Goal: Task Accomplishment & Management: Complete application form

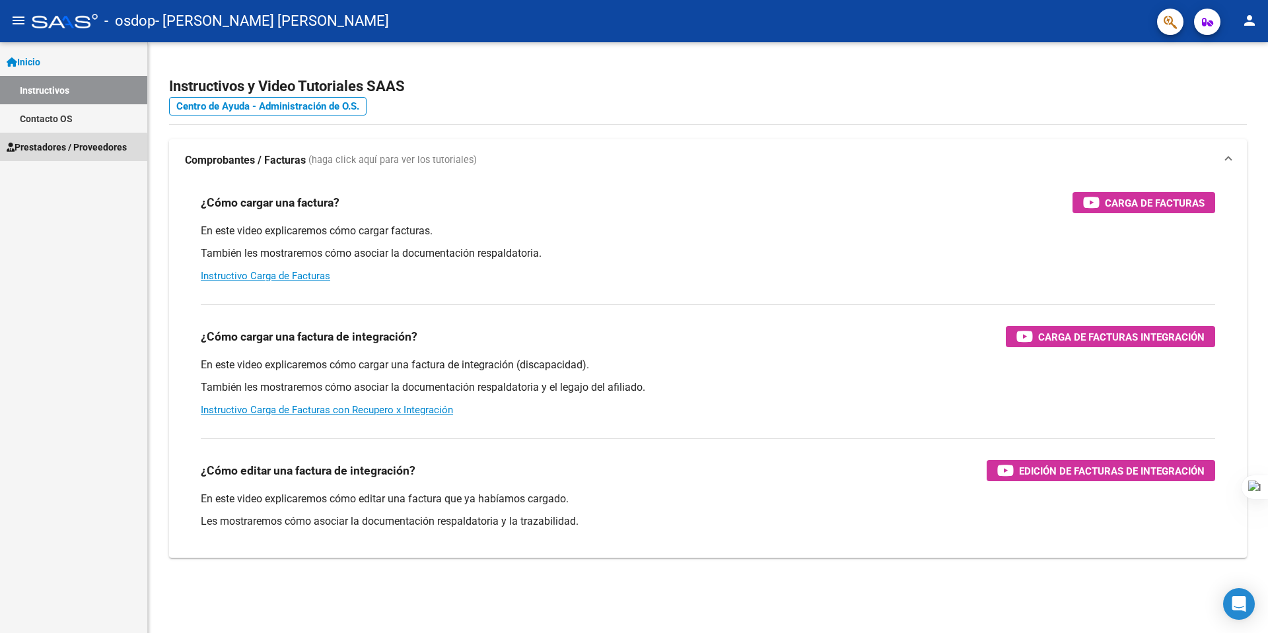
click at [60, 153] on span "Prestadores / Proveedores" at bounding box center [67, 147] width 120 height 15
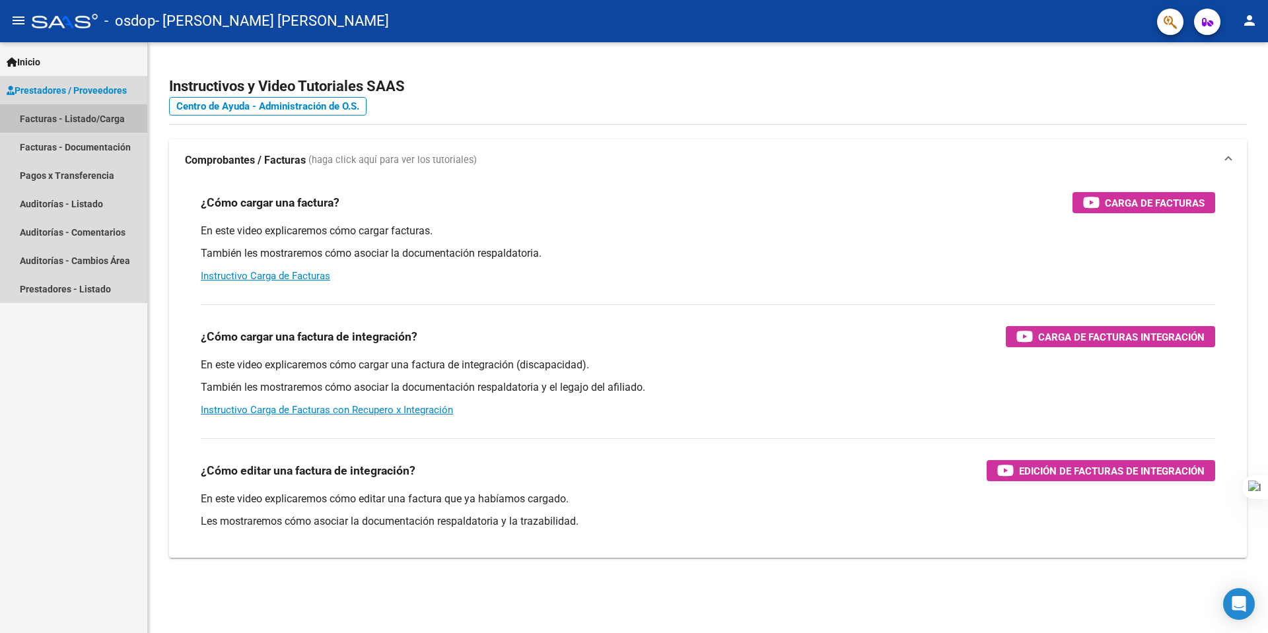
click at [88, 118] on link "Facturas - Listado/Carga" at bounding box center [73, 118] width 147 height 28
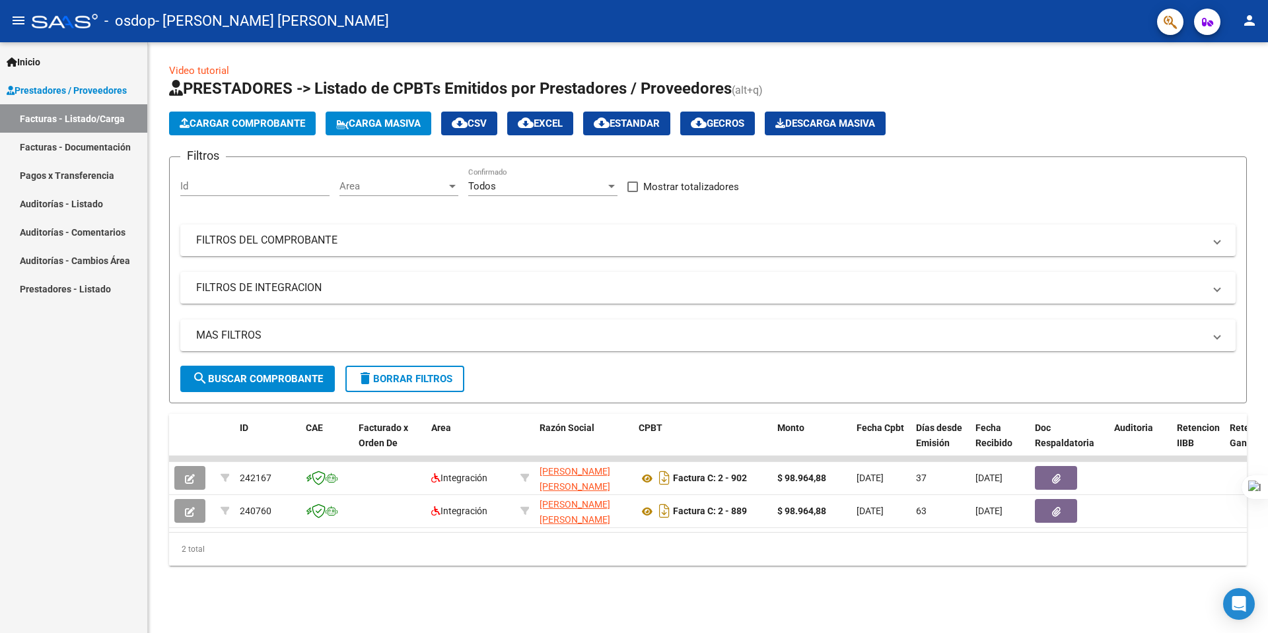
click at [83, 143] on link "Facturas - Documentación" at bounding box center [73, 147] width 147 height 28
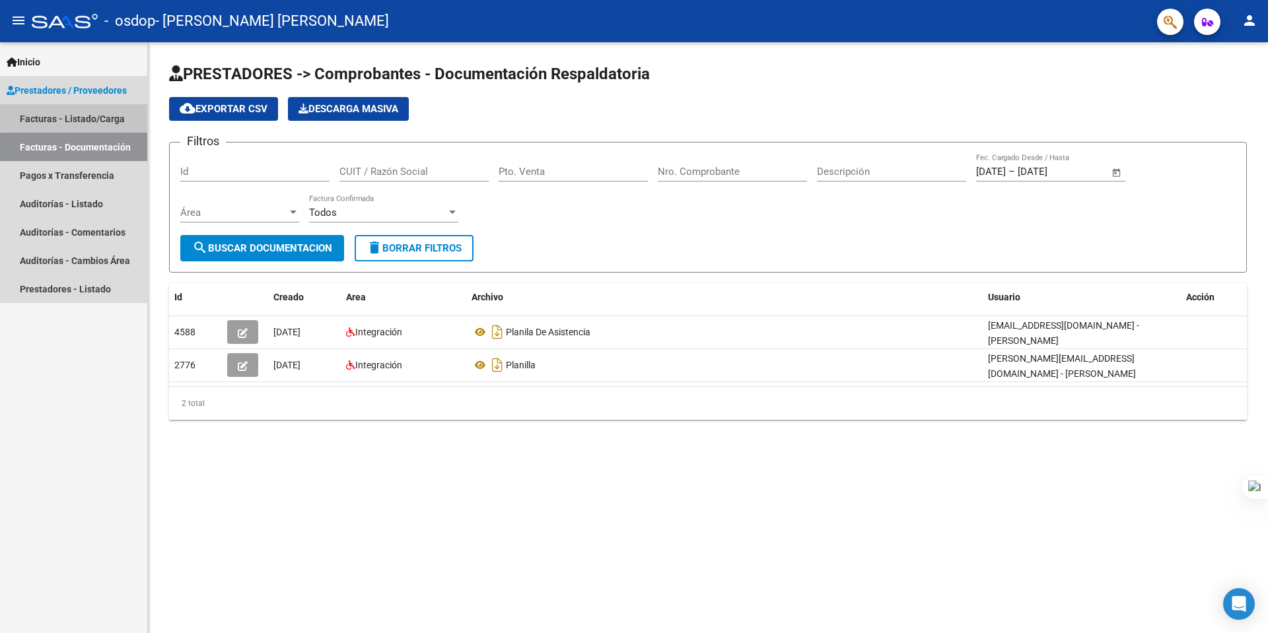
click at [99, 115] on link "Facturas - Listado/Carga" at bounding box center [73, 118] width 147 height 28
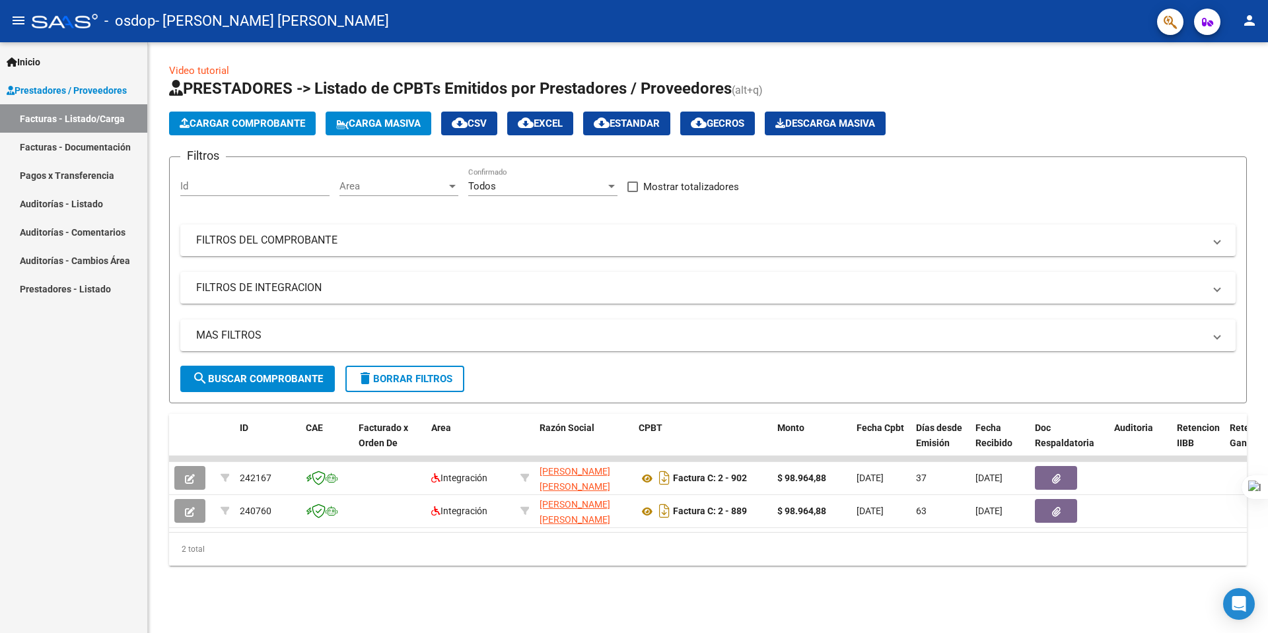
click at [258, 123] on span "Cargar Comprobante" at bounding box center [242, 124] width 125 height 12
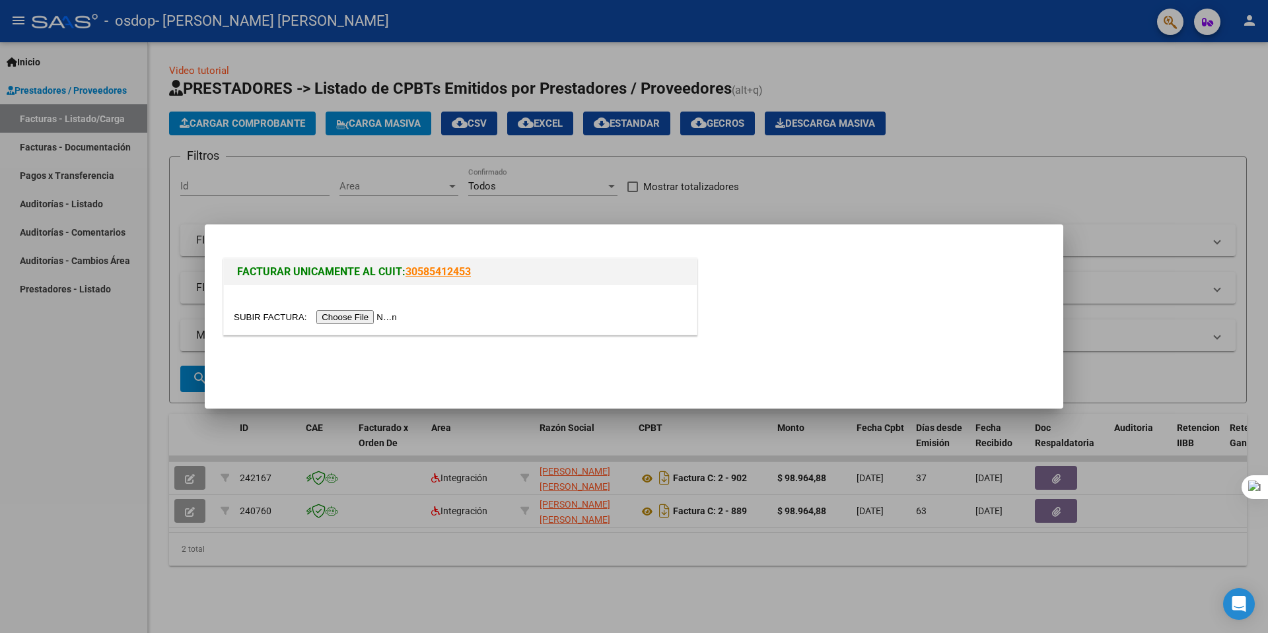
click at [1032, 118] on div at bounding box center [634, 316] width 1268 height 633
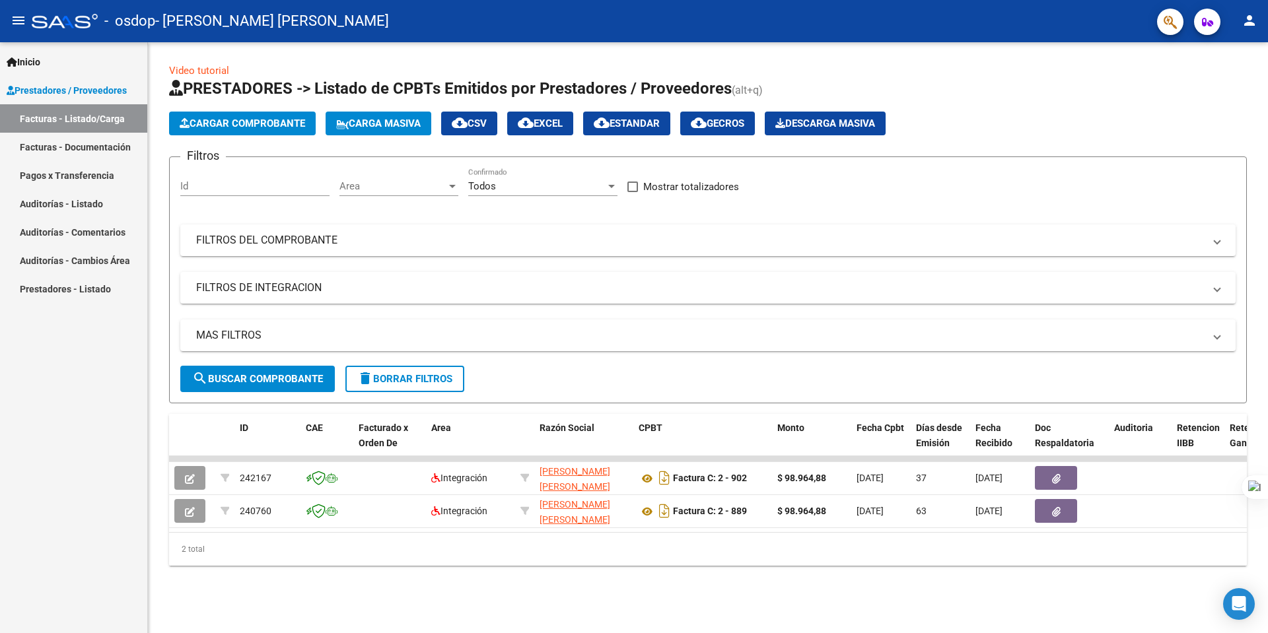
click at [106, 83] on span "Prestadores / Proveedores" at bounding box center [67, 90] width 120 height 15
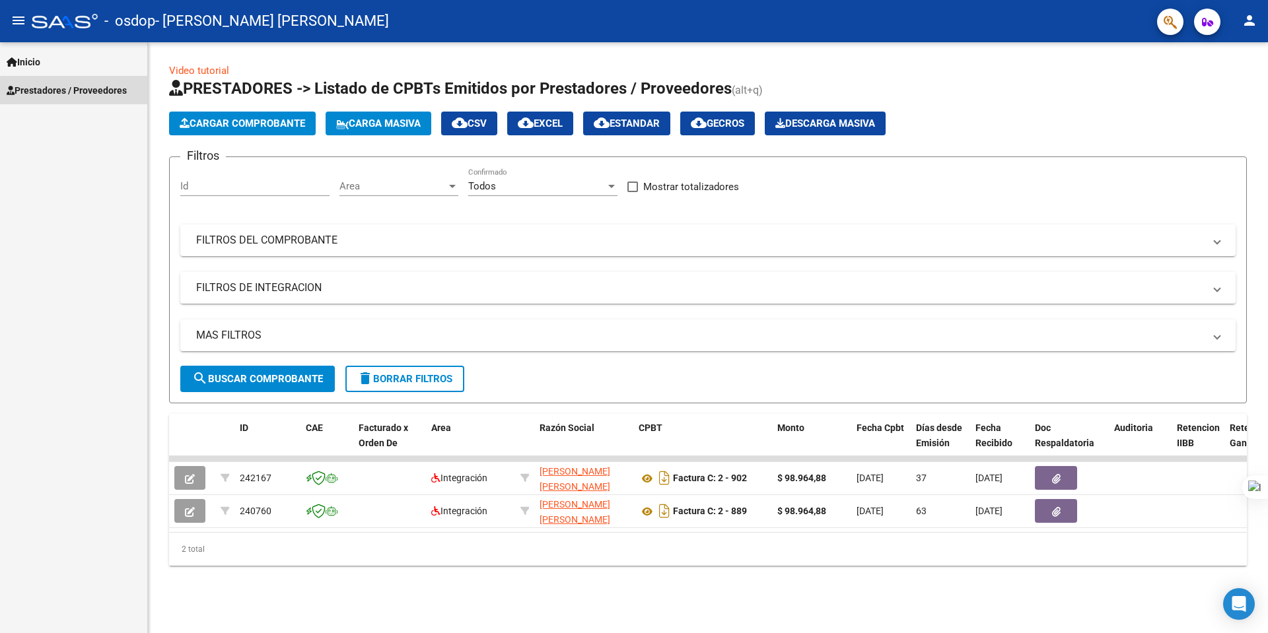
click at [107, 94] on span "Prestadores / Proveedores" at bounding box center [67, 90] width 120 height 15
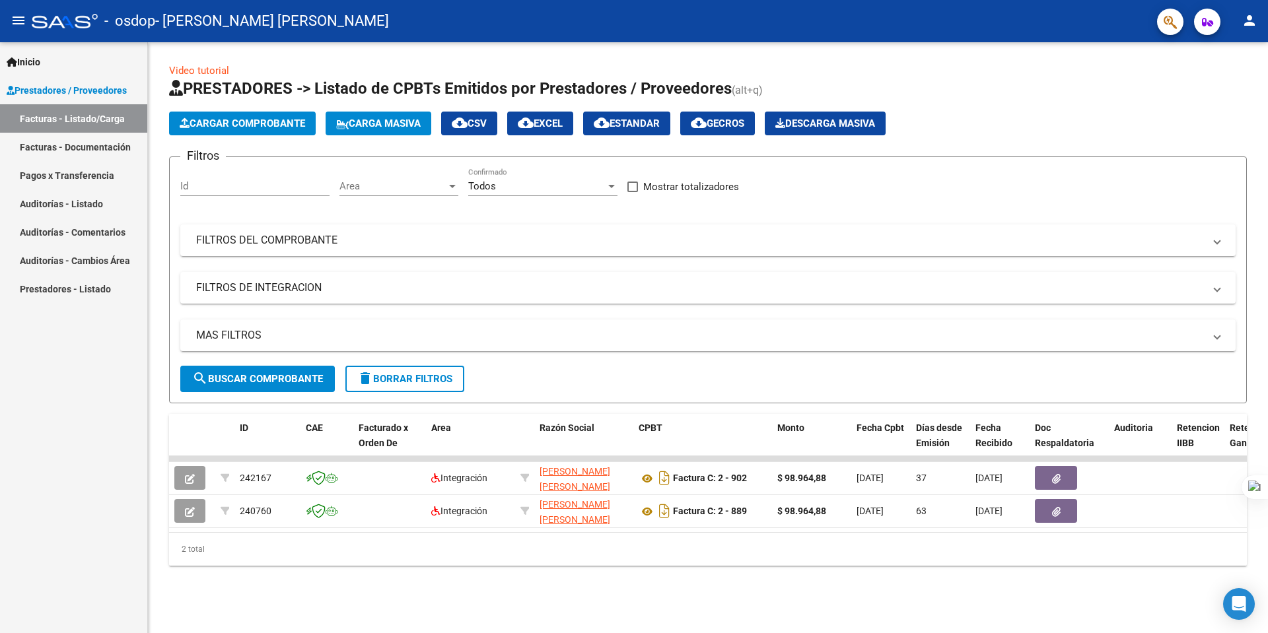
click at [258, 120] on span "Cargar Comprobante" at bounding box center [242, 124] width 125 height 12
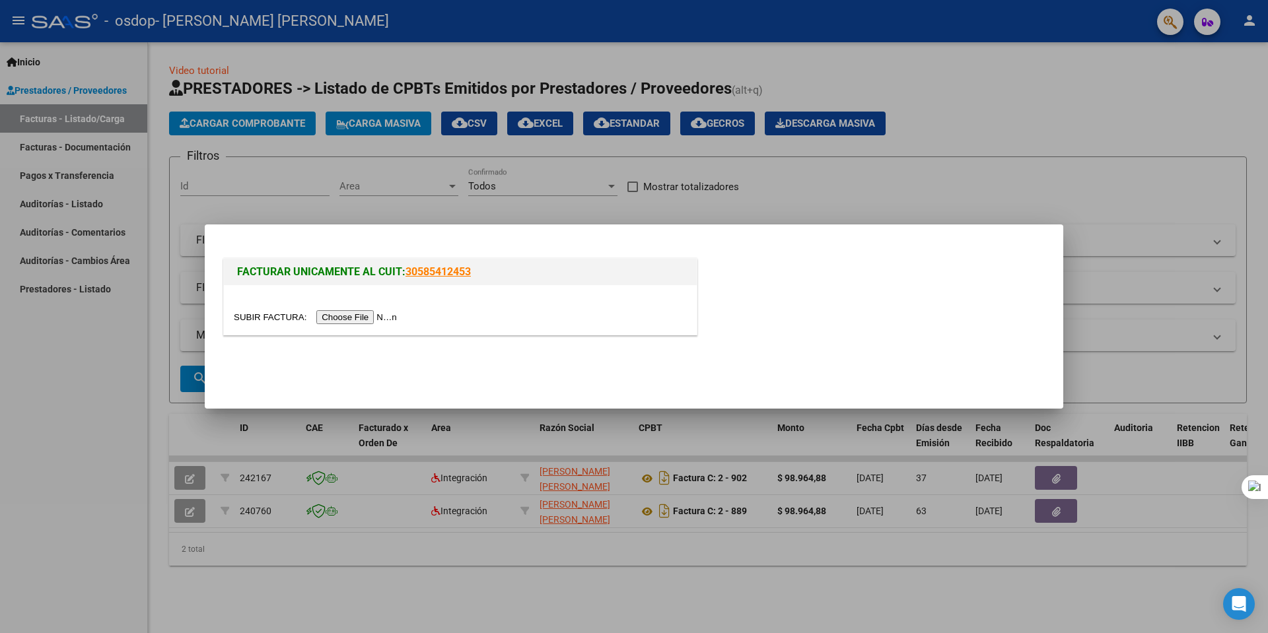
drag, startPoint x: 948, startPoint y: 78, endPoint x: 852, endPoint y: 70, distance: 96.1
click at [852, 70] on div at bounding box center [634, 316] width 1268 height 633
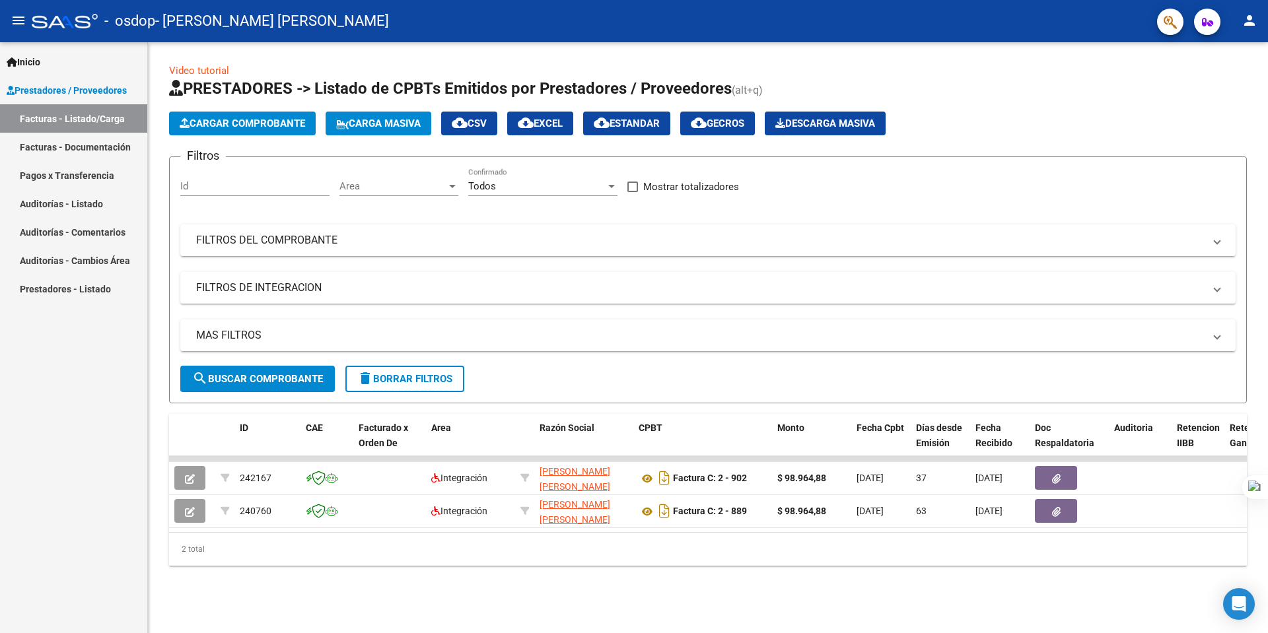
click at [852, 61] on div "Video tutorial PRESTADORES -> Listado de CPBTs Emitidos por Prestadores / Prove…" at bounding box center [708, 325] width 1120 height 566
click at [30, 66] on span "Inicio" at bounding box center [24, 62] width 34 height 15
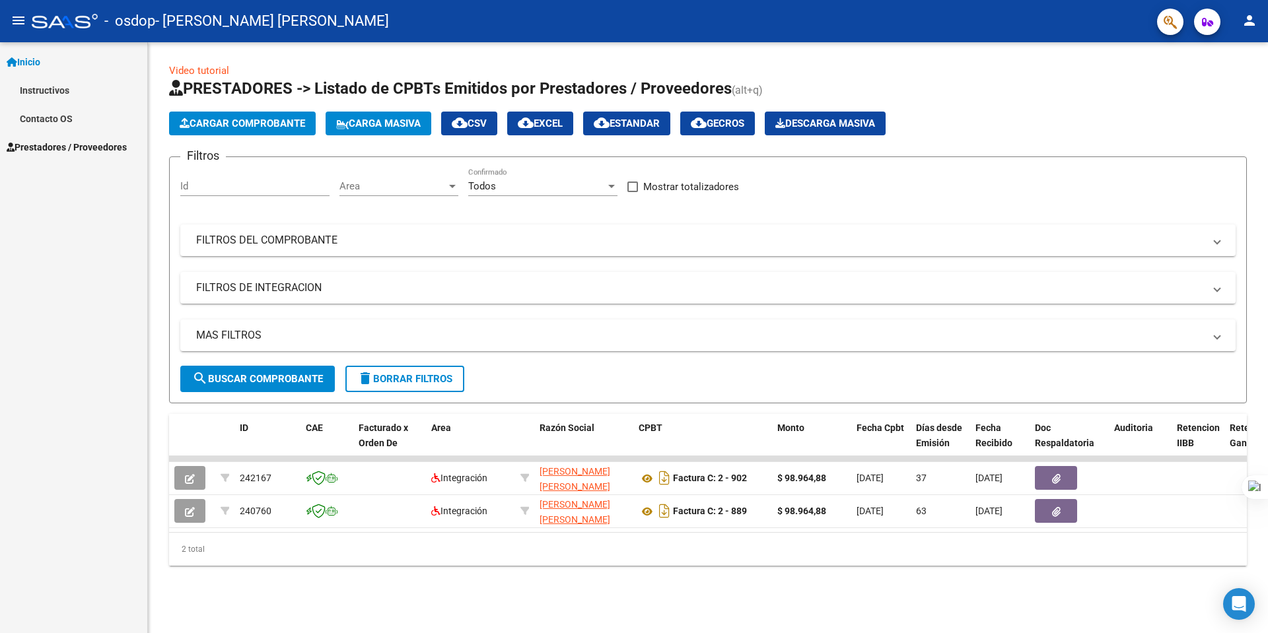
click at [53, 147] on span "Prestadores / Proveedores" at bounding box center [67, 147] width 120 height 15
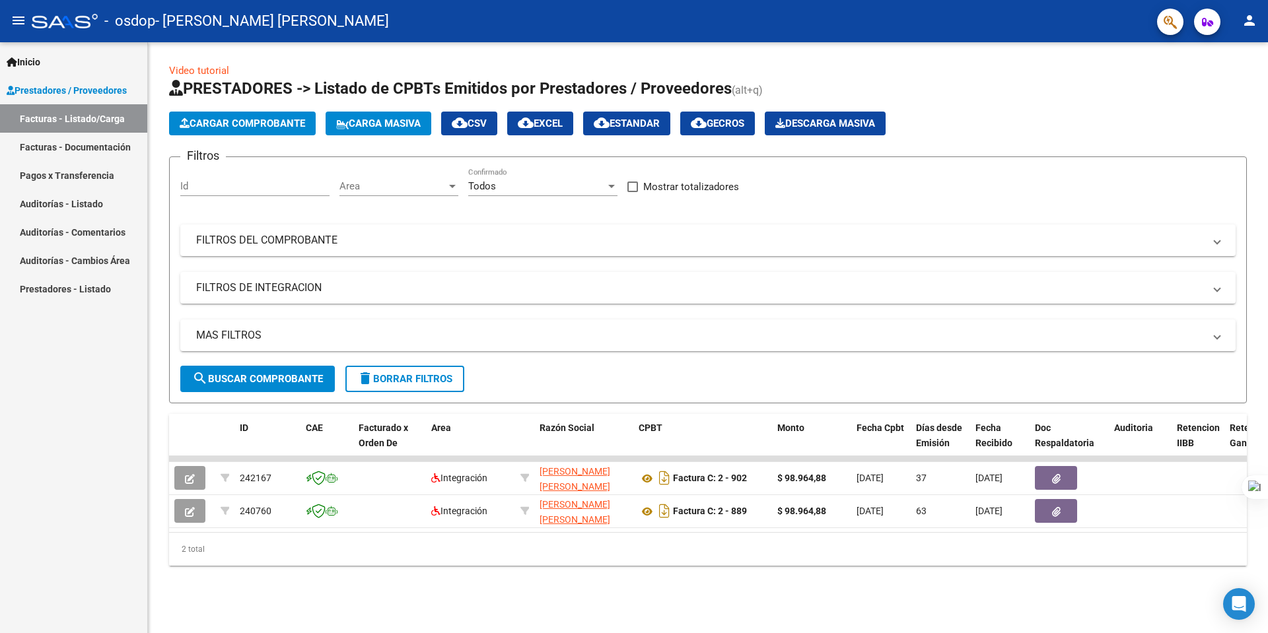
click at [101, 281] on link "Prestadores - Listado" at bounding box center [73, 289] width 147 height 28
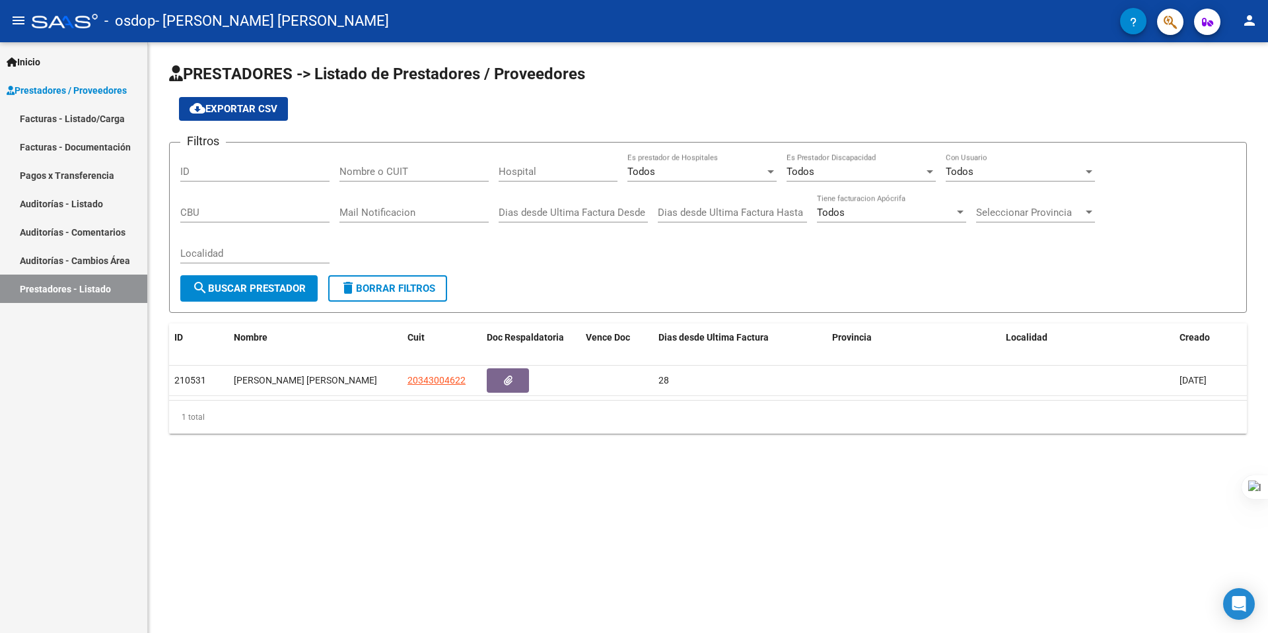
click at [112, 176] on link "Pagos x Transferencia" at bounding box center [73, 175] width 147 height 28
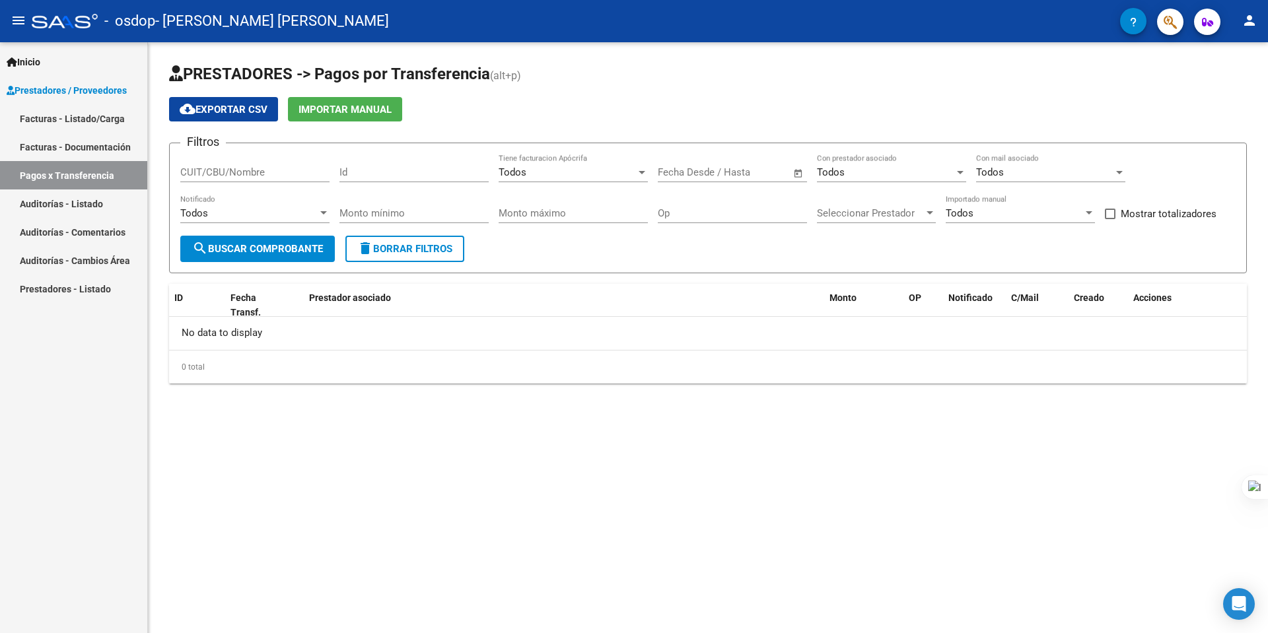
click at [73, 147] on link "Facturas - Documentación" at bounding box center [73, 147] width 147 height 28
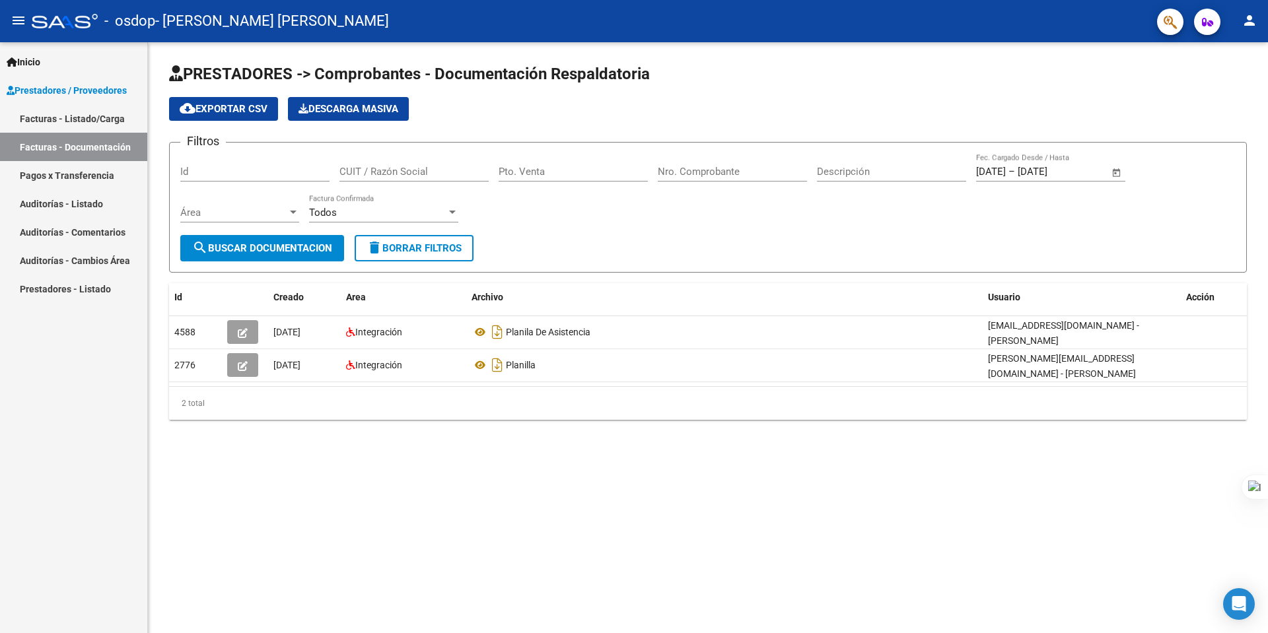
click at [114, 118] on link "Facturas - Listado/Carga" at bounding box center [73, 118] width 147 height 28
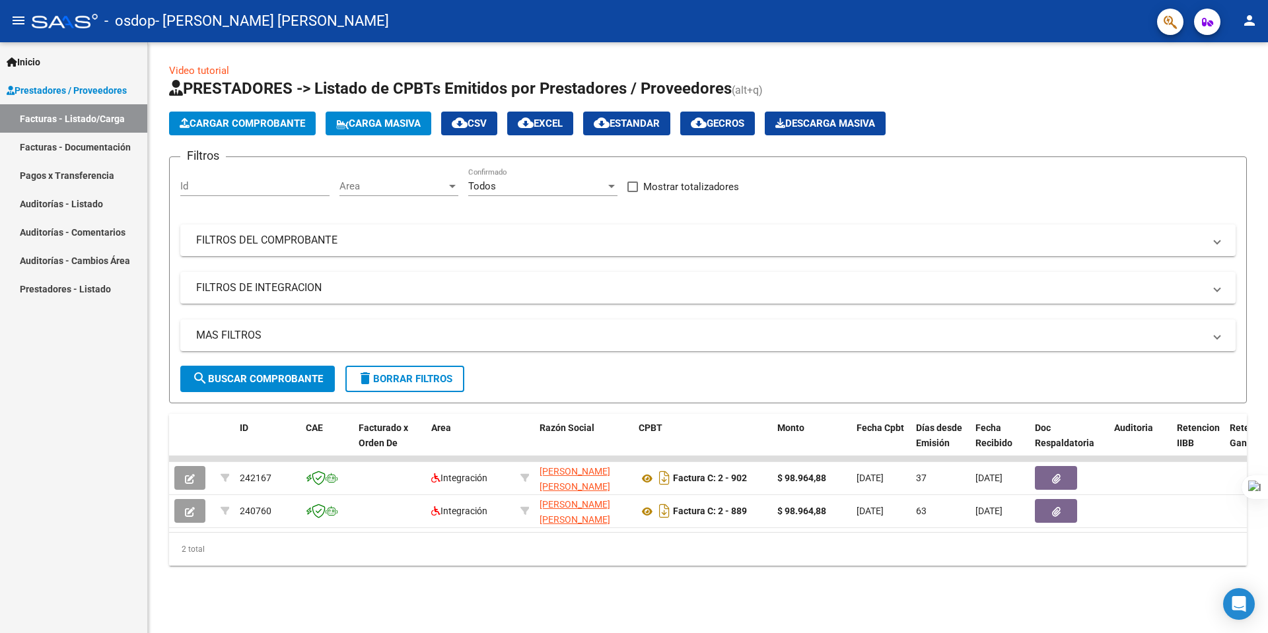
click at [219, 179] on div "Id" at bounding box center [254, 182] width 149 height 28
drag, startPoint x: 876, startPoint y: 75, endPoint x: 779, endPoint y: 69, distance: 97.3
click at [779, 69] on div "Video tutorial PRESTADORES -> Listado de CPBTs Emitidos por Prestadores / Prove…" at bounding box center [708, 314] width 1078 height 503
click at [225, 125] on span "Cargar Comprobante" at bounding box center [242, 124] width 125 height 12
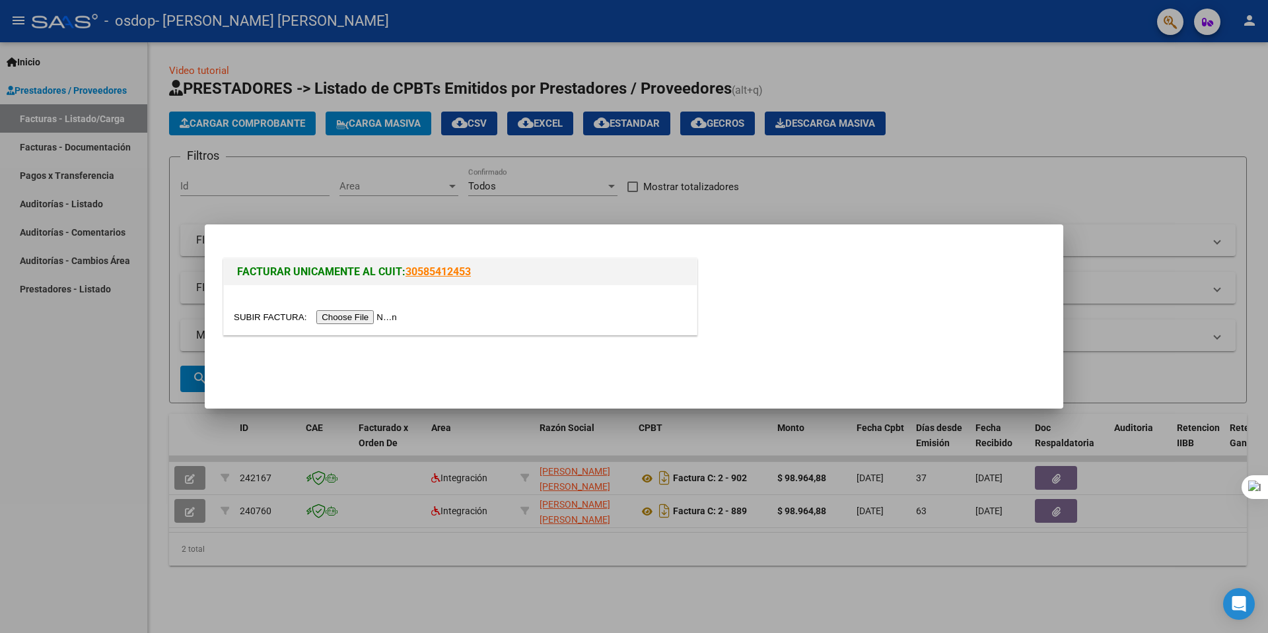
click at [348, 321] on input "file" at bounding box center [317, 317] width 167 height 14
click at [995, 92] on div at bounding box center [634, 316] width 1268 height 633
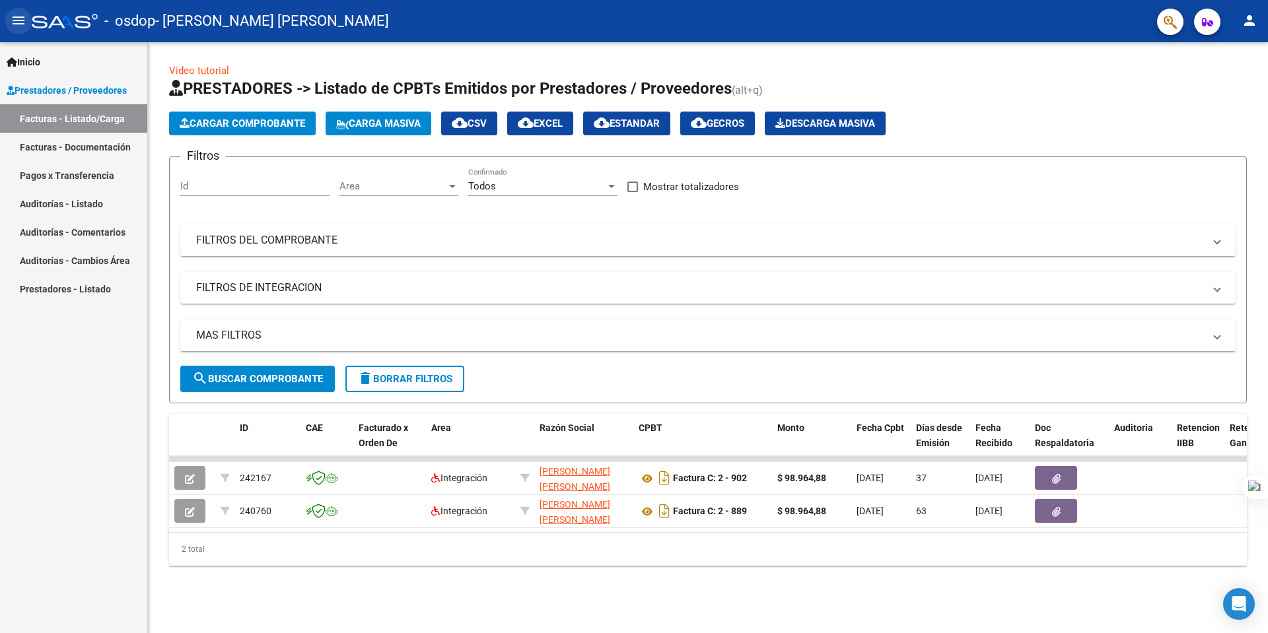
click at [21, 15] on mat-icon "menu" at bounding box center [19, 21] width 16 height 16
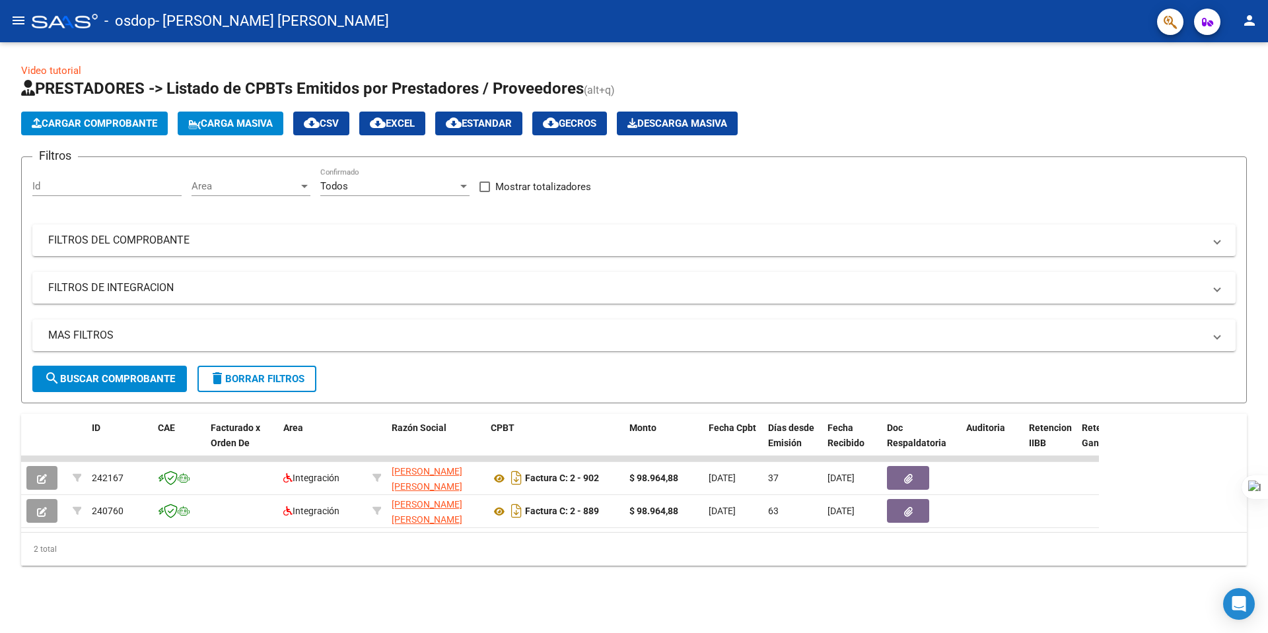
click at [21, 15] on mat-icon "menu" at bounding box center [19, 21] width 16 height 16
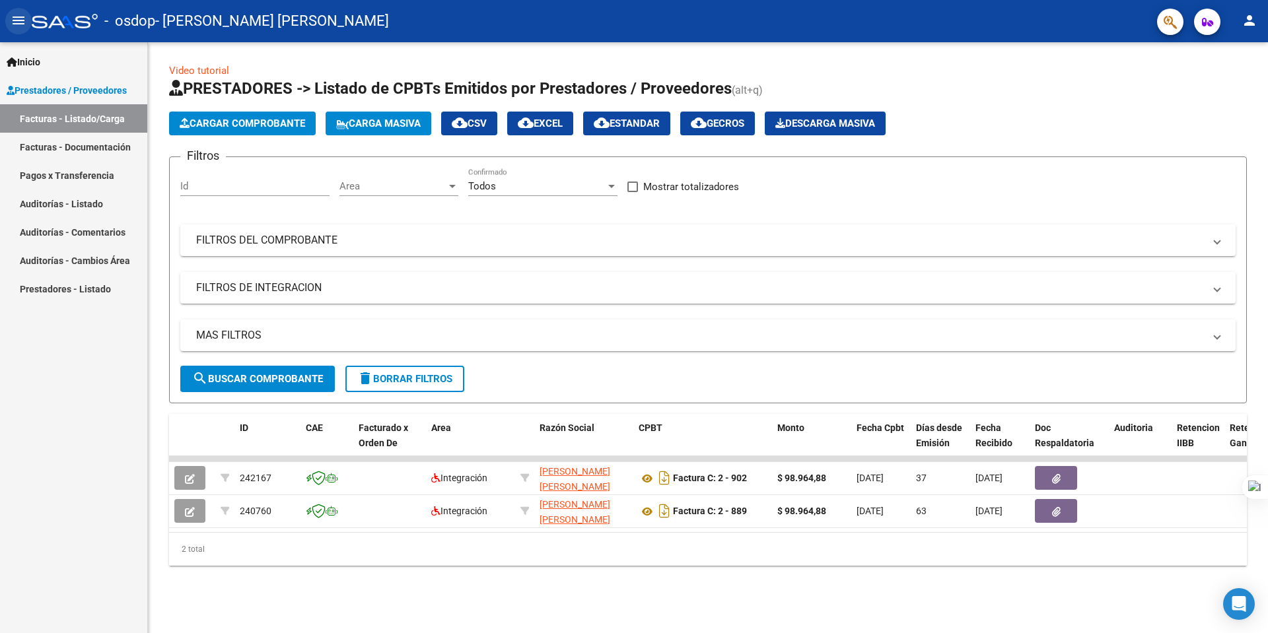
click at [25, 20] on mat-icon "menu" at bounding box center [19, 21] width 16 height 16
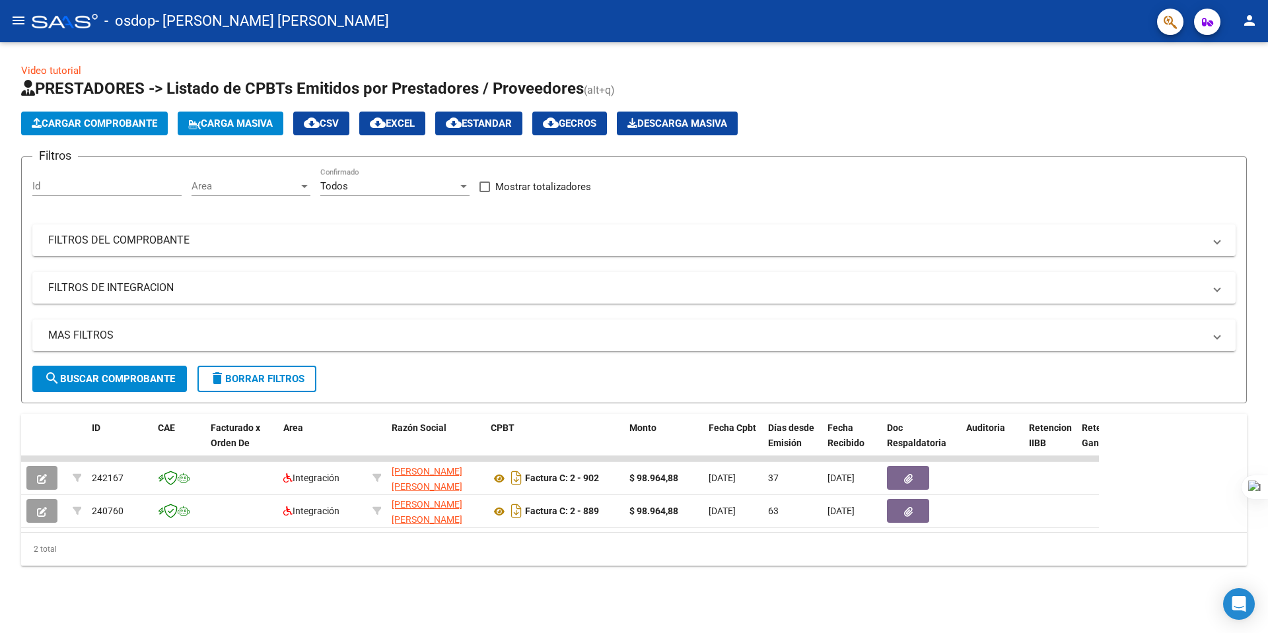
click at [25, 20] on mat-icon "menu" at bounding box center [19, 21] width 16 height 16
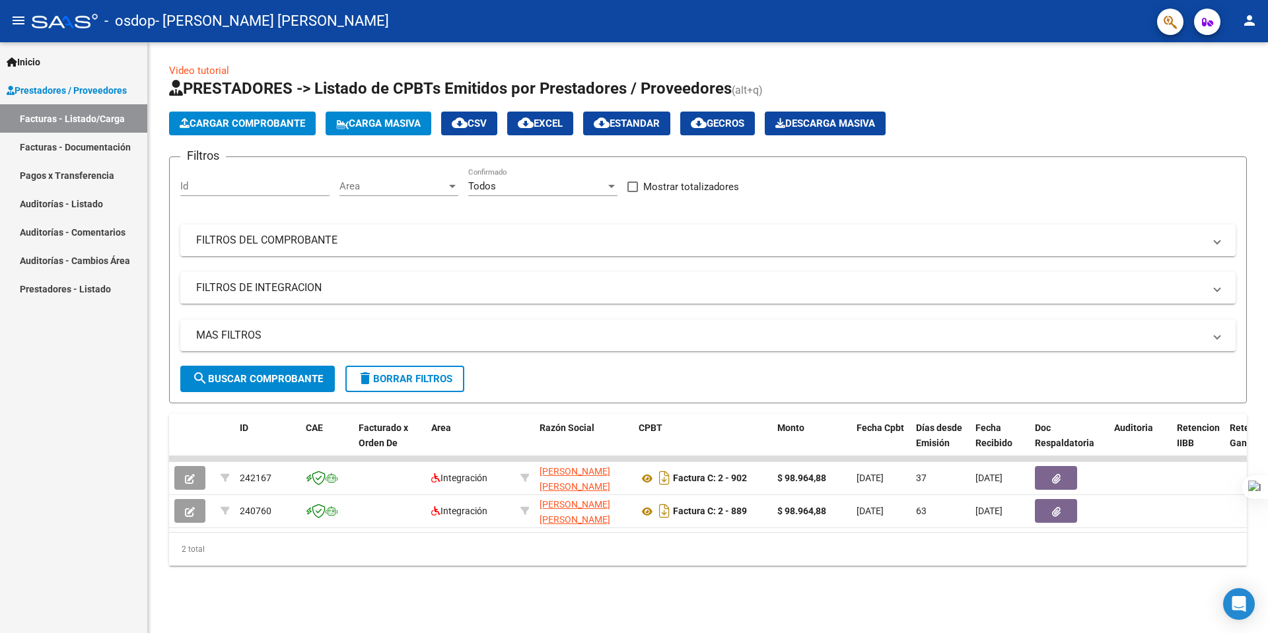
drag, startPoint x: 85, startPoint y: 328, endPoint x: 52, endPoint y: 351, distance: 40.7
click at [52, 351] on div "Inicio Instructivos Contacto OS Prestadores / Proveedores Facturas - Listado/Ca…" at bounding box center [73, 337] width 147 height 591
click at [307, 370] on button "search Buscar Comprobante" at bounding box center [257, 379] width 155 height 26
click at [197, 73] on link "Video tutorial" at bounding box center [199, 71] width 60 height 12
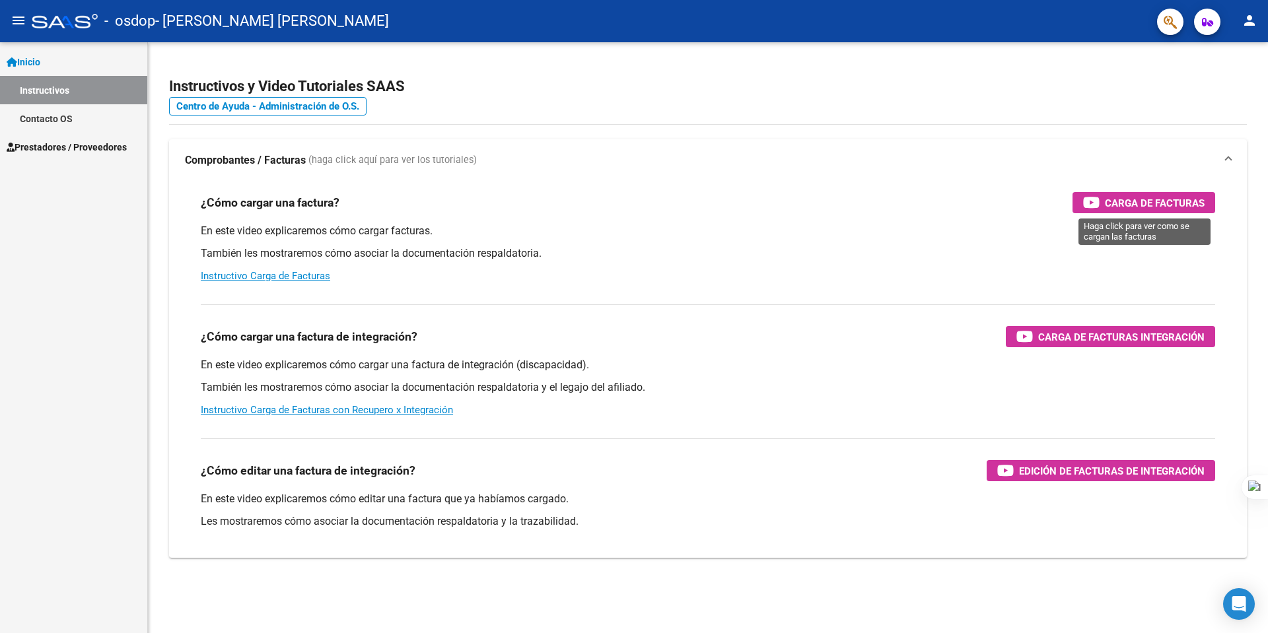
click at [1150, 205] on span "Carga de Facturas" at bounding box center [1155, 203] width 100 height 17
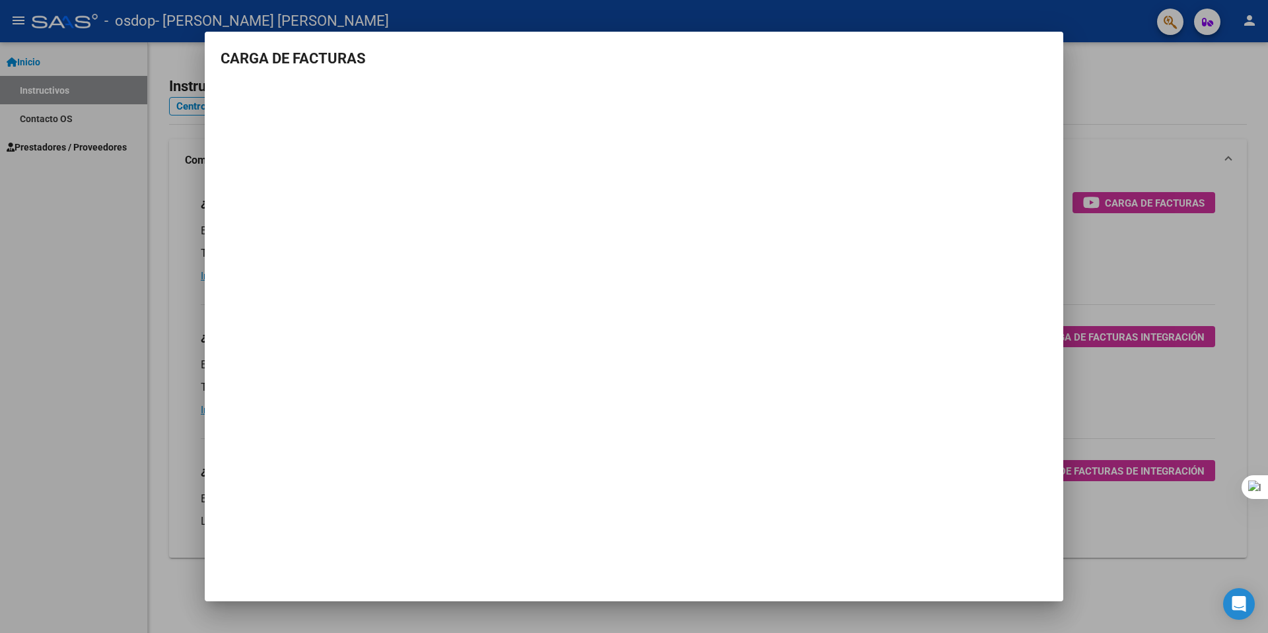
click at [81, 279] on div at bounding box center [634, 316] width 1268 height 633
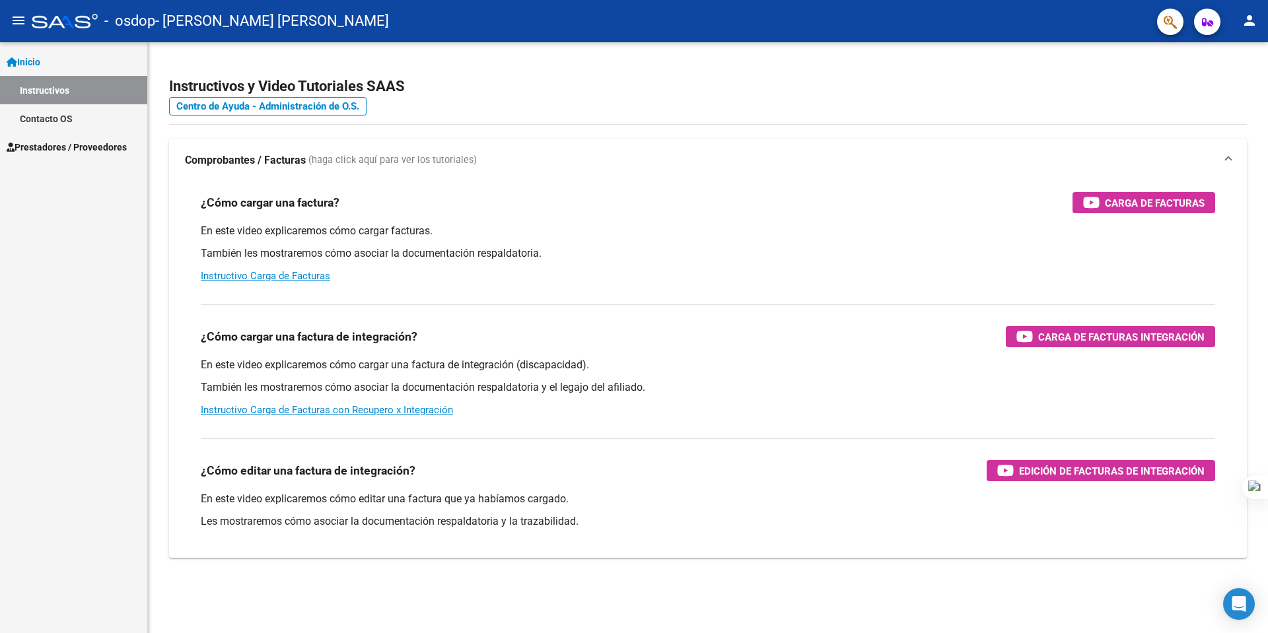
click at [50, 163] on div "Inicio Instructivos Contacto OS Prestadores / Proveedores Facturas - Listado/Ca…" at bounding box center [73, 337] width 147 height 591
click at [57, 153] on span "Prestadores / Proveedores" at bounding box center [67, 147] width 120 height 15
click at [98, 142] on span "Prestadores / Proveedores" at bounding box center [67, 147] width 120 height 15
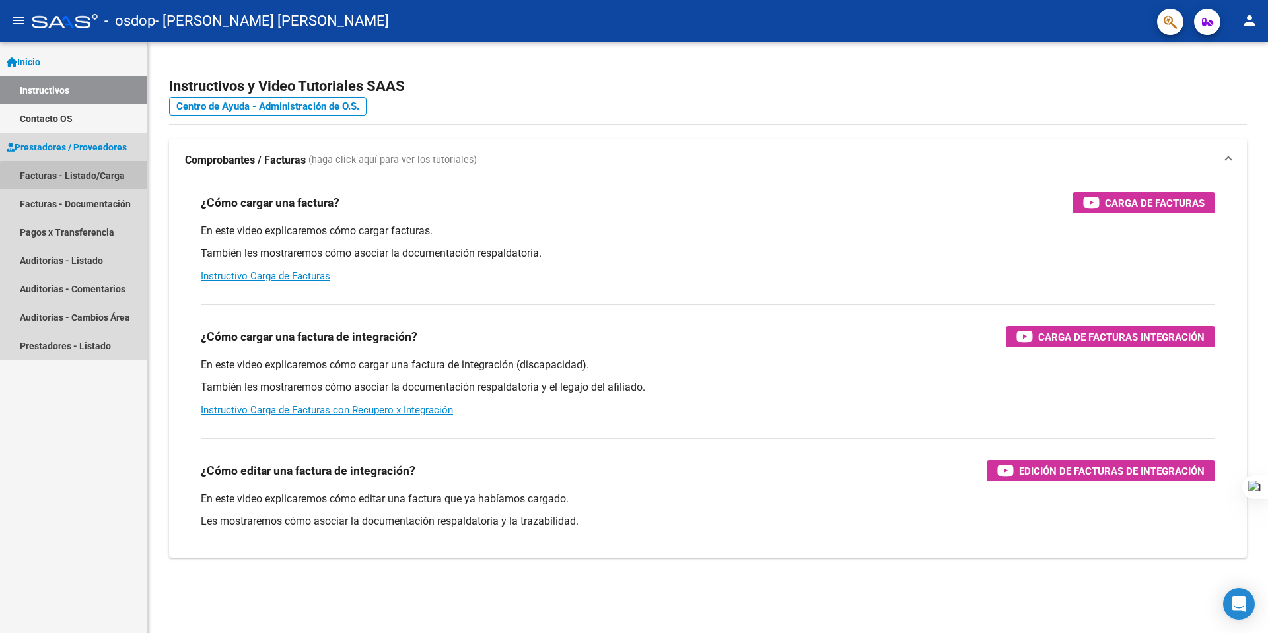
click at [90, 178] on link "Facturas - Listado/Carga" at bounding box center [73, 175] width 147 height 28
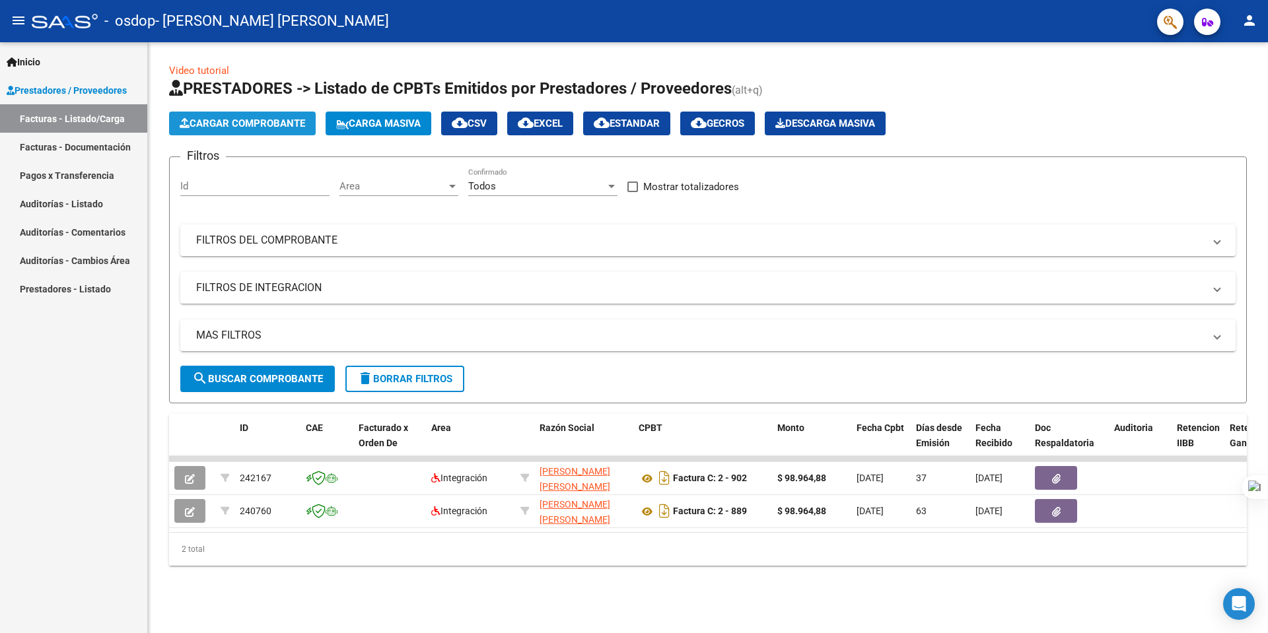
click at [254, 128] on span "Cargar Comprobante" at bounding box center [242, 124] width 125 height 12
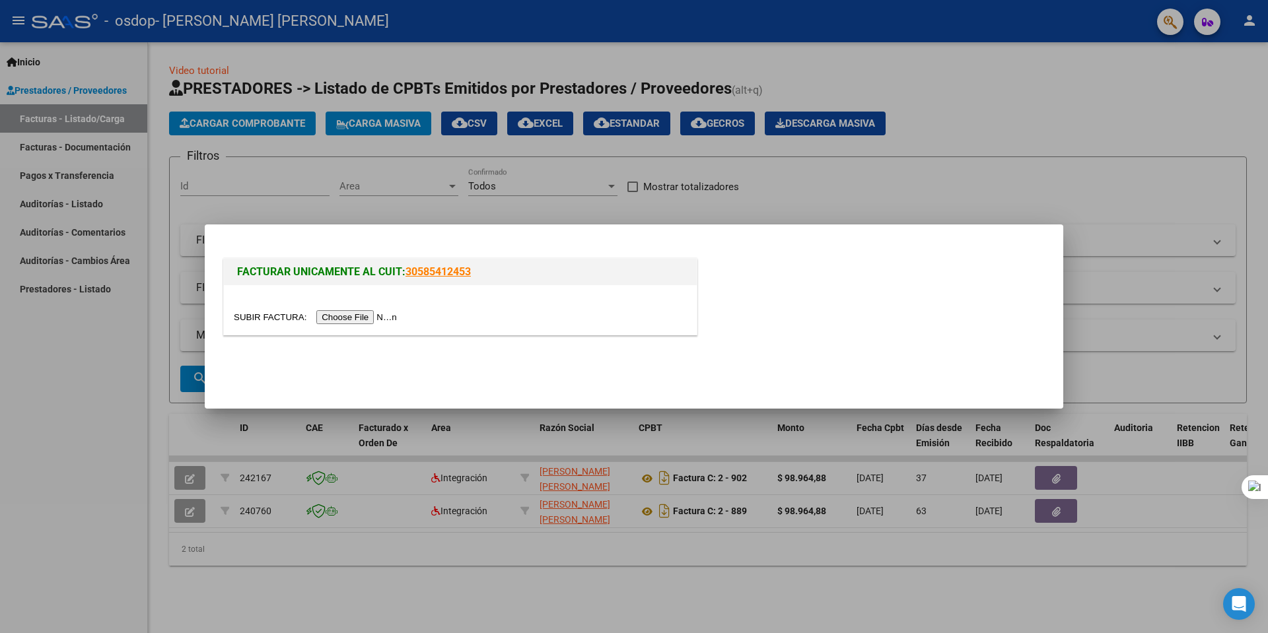
click at [373, 322] on input "file" at bounding box center [317, 317] width 167 height 14
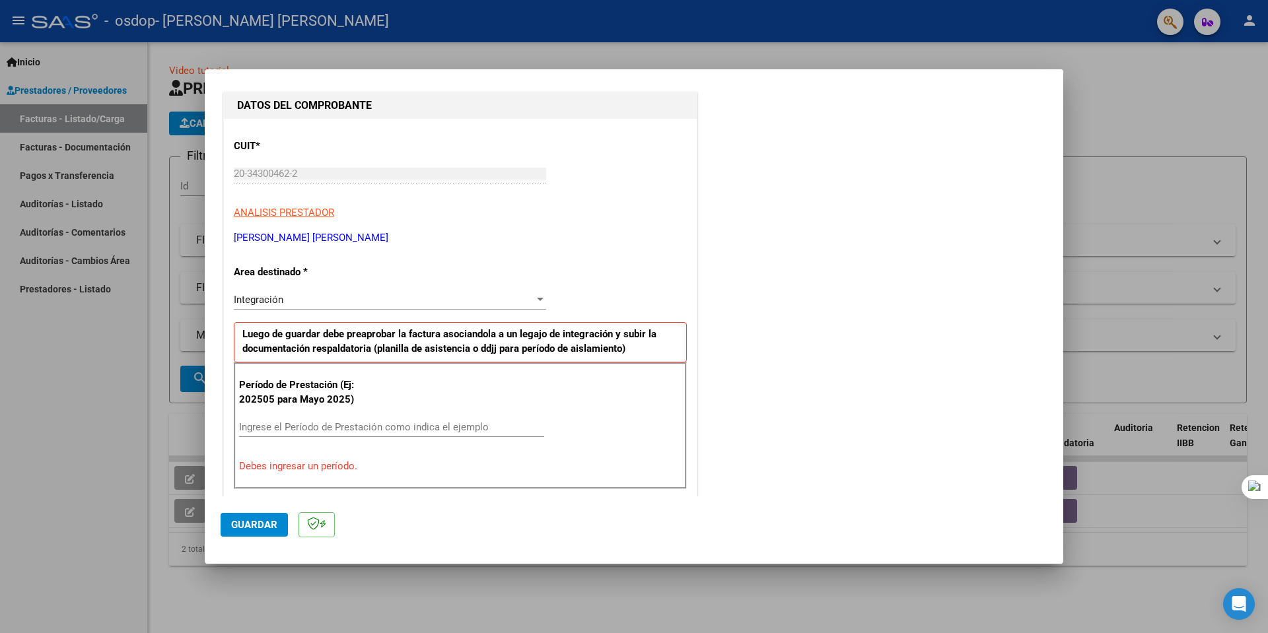
scroll to position [132, 0]
click at [312, 300] on div "Integración" at bounding box center [384, 299] width 300 height 12
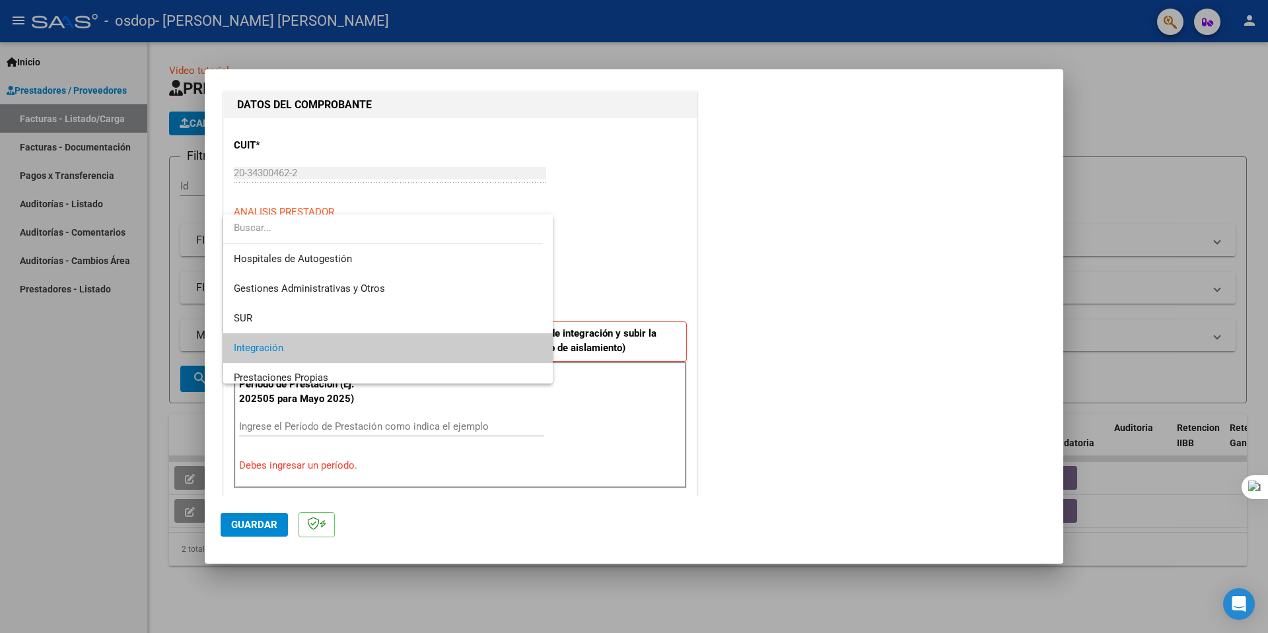
scroll to position [50, 0]
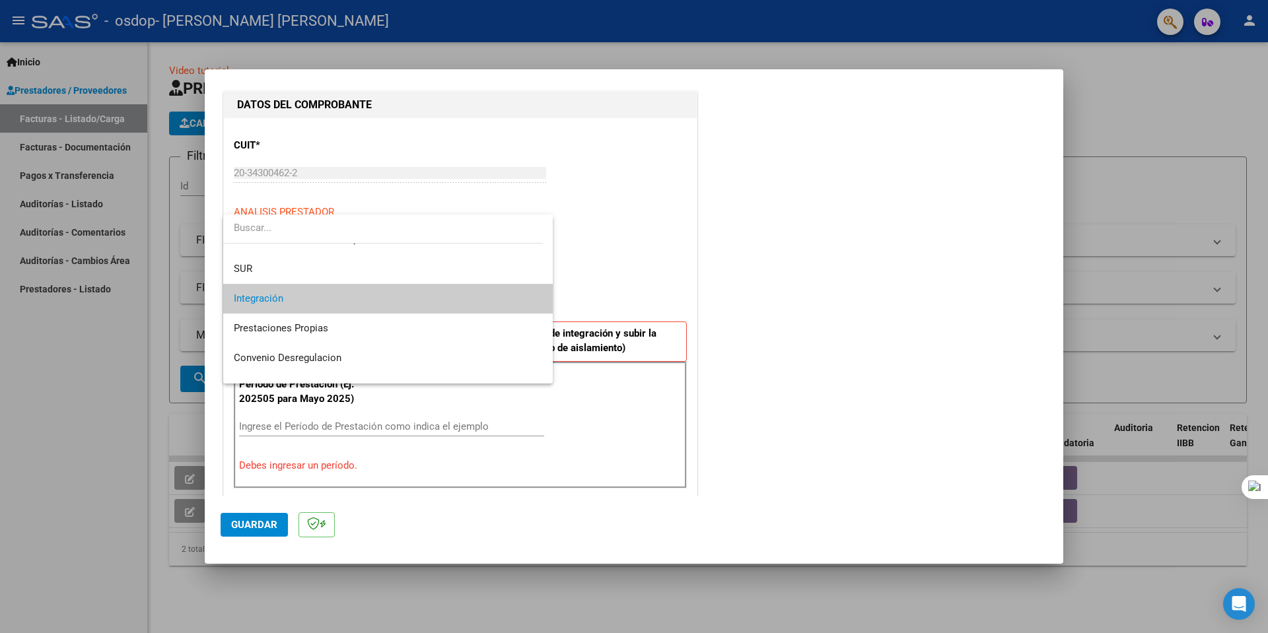
click at [372, 297] on span "Integración" at bounding box center [388, 299] width 308 height 30
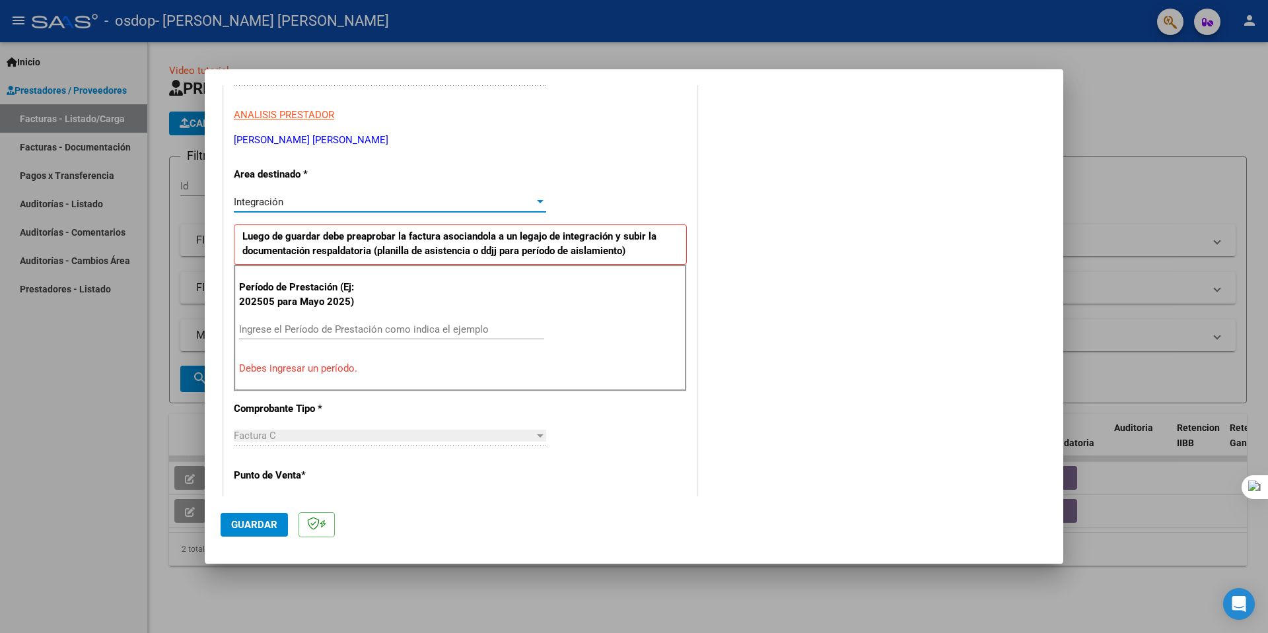
scroll to position [264, 0]
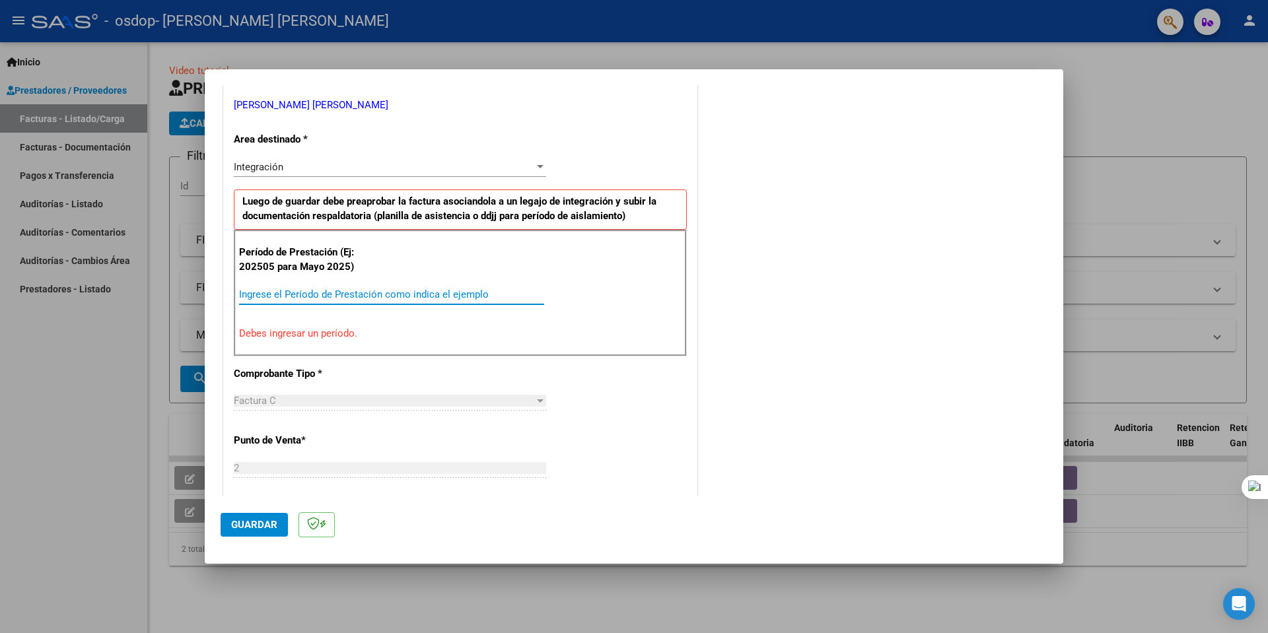
click at [328, 295] on input "Ingrese el Período de Prestación como indica el ejemplo" at bounding box center [391, 295] width 305 height 12
click at [244, 295] on input "Ingrese el Período de Prestación como indica el ejemplo" at bounding box center [391, 295] width 305 height 12
type input "2025"
type input "5"
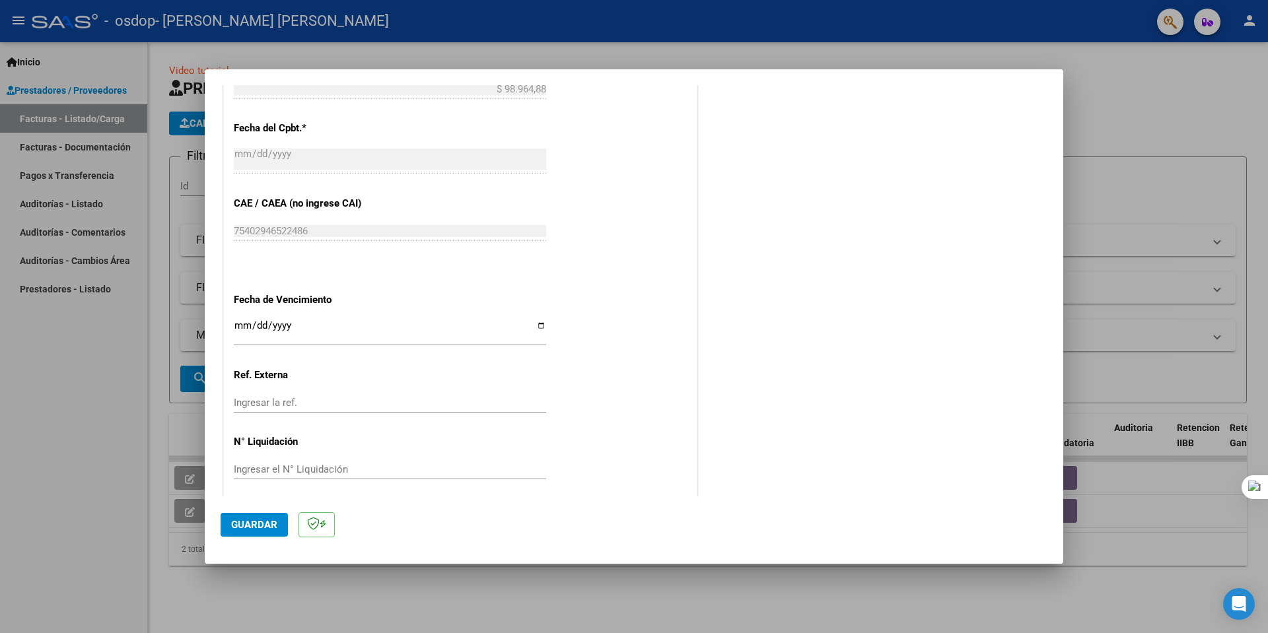
scroll to position [751, 0]
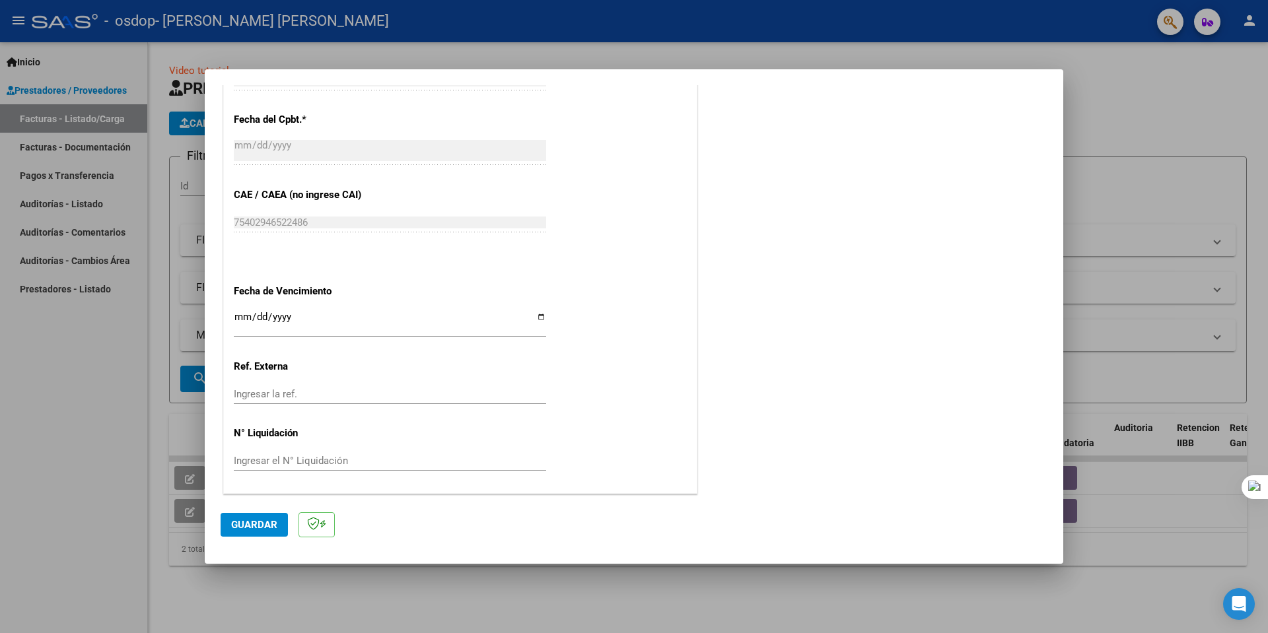
type input "202509"
click at [541, 318] on input "Ingresar la fecha" at bounding box center [390, 322] width 312 height 21
type input "[DATE]"
click at [263, 522] on span "Guardar" at bounding box center [254, 525] width 46 height 12
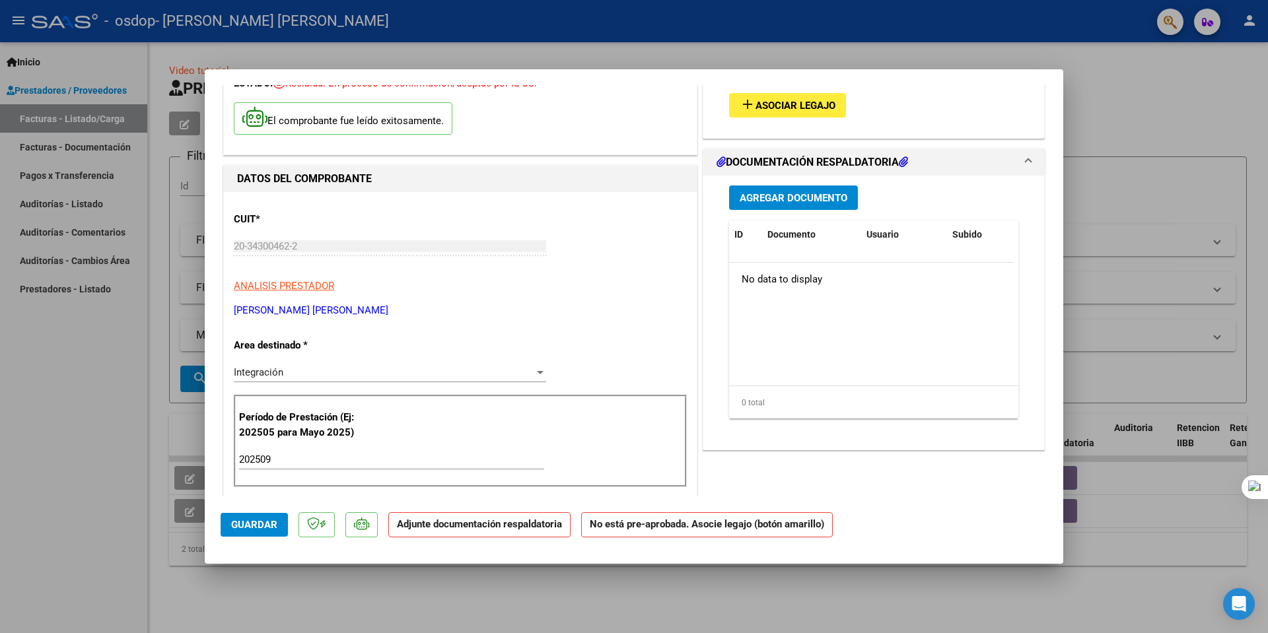
scroll to position [0, 0]
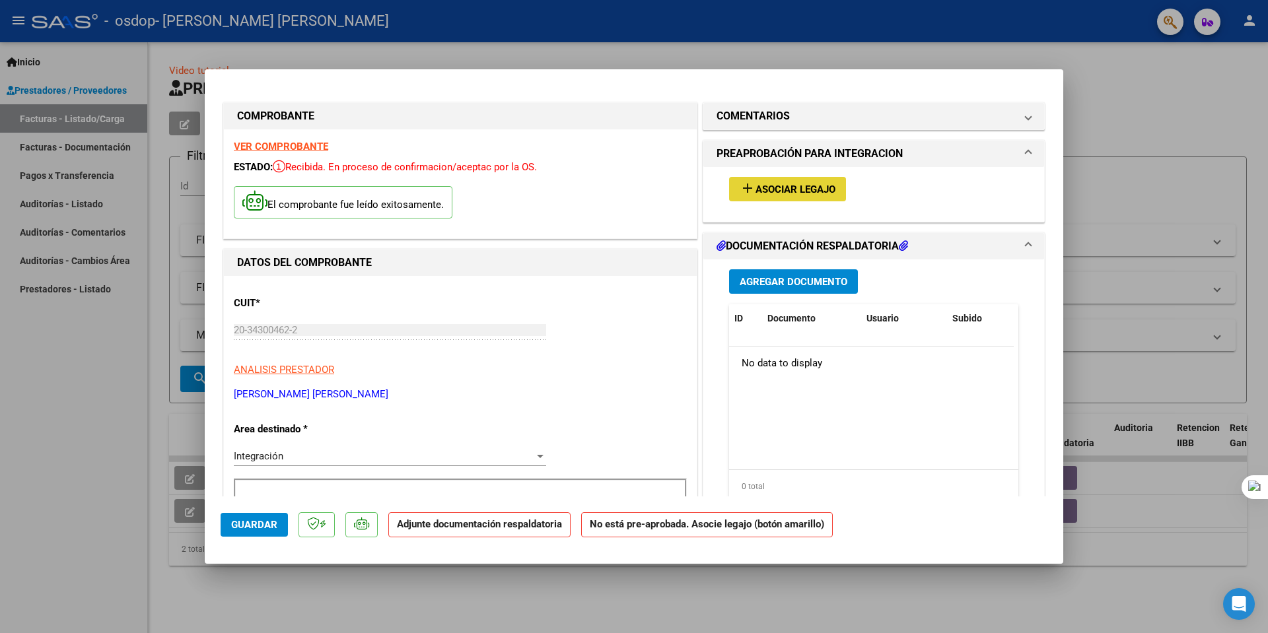
click at [765, 193] on span "Asociar Legajo" at bounding box center [796, 190] width 80 height 12
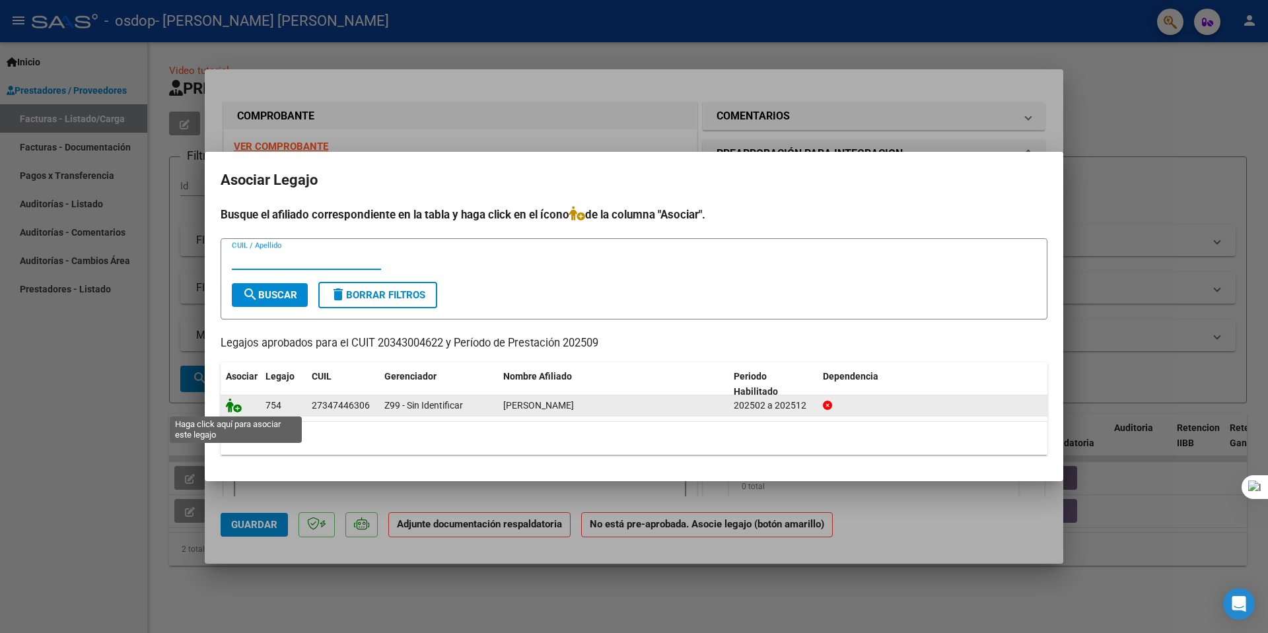
click at [234, 408] on icon at bounding box center [234, 405] width 16 height 15
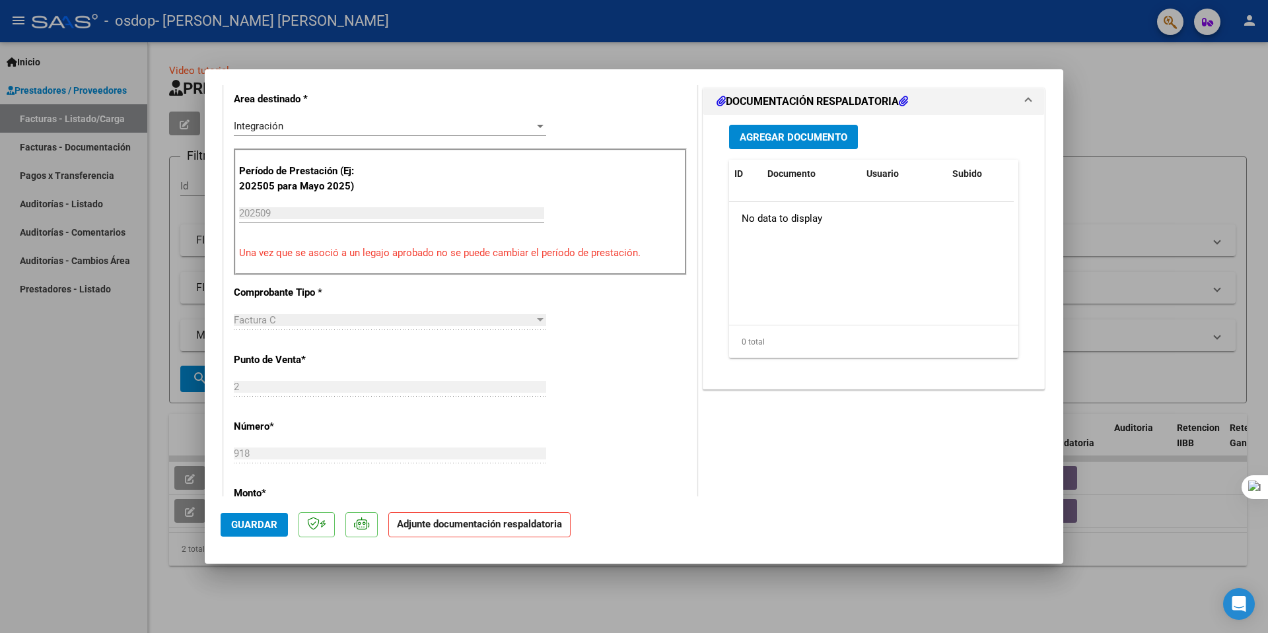
scroll to position [264, 0]
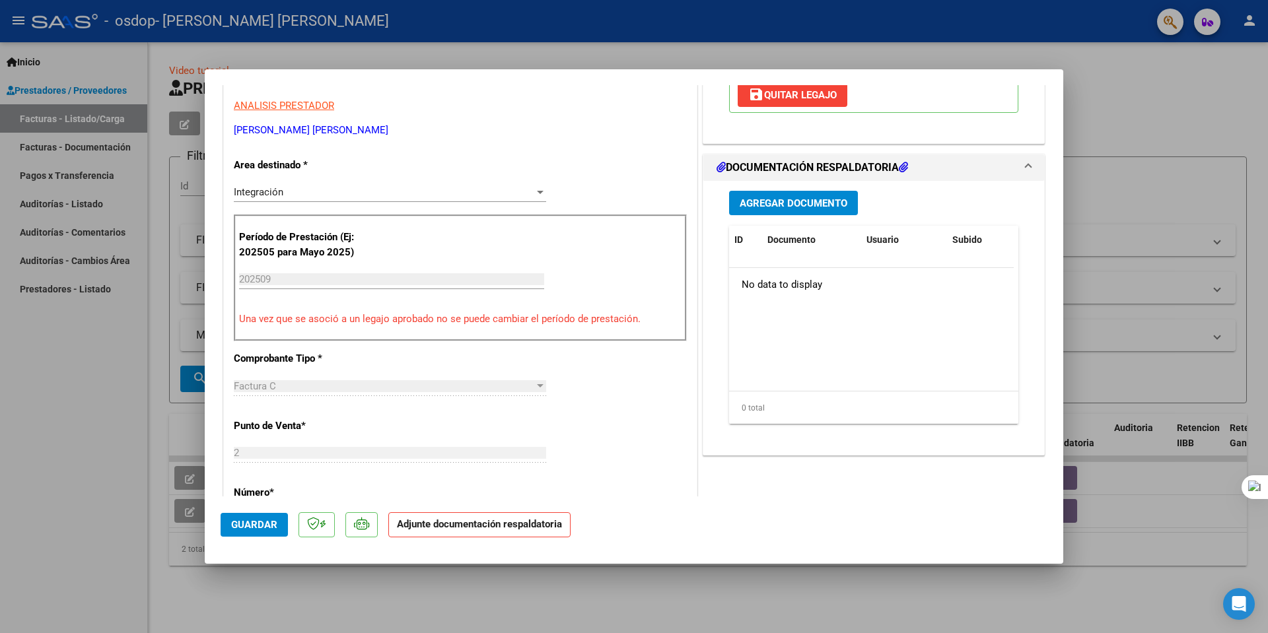
click at [776, 208] on span "Agregar Documento" at bounding box center [794, 203] width 108 height 12
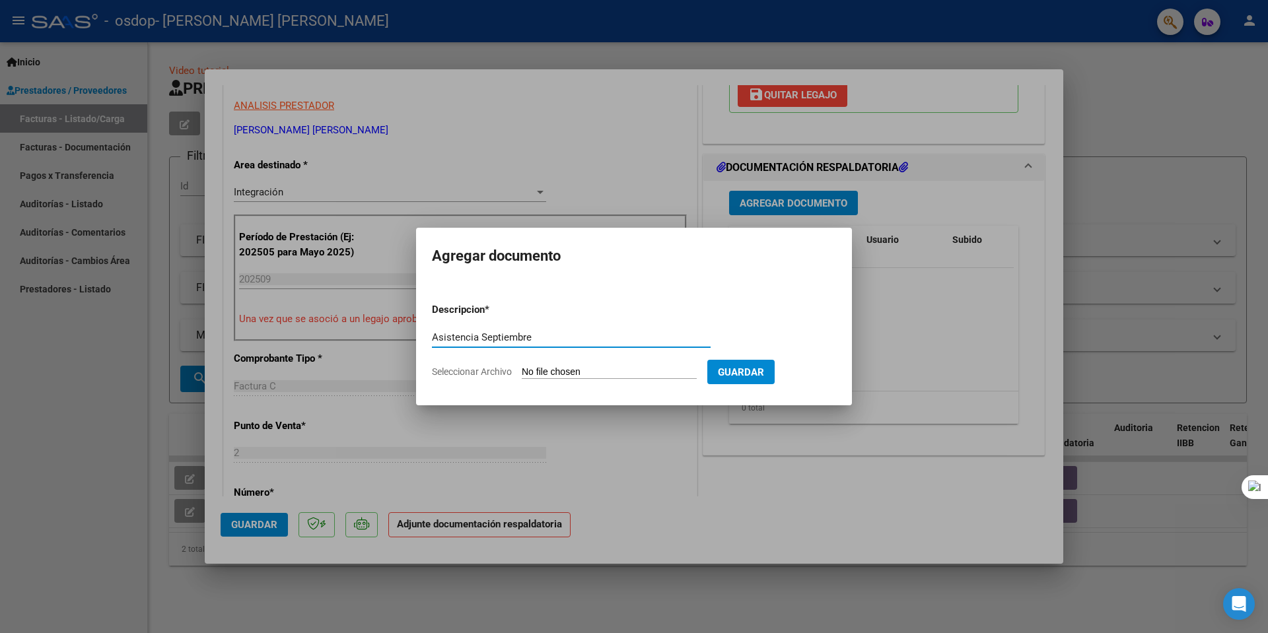
type input "Asistencia Septiembre"
type input "C:\fakepath\Asistencia [PERSON_NAME] Septiembre.pdf"
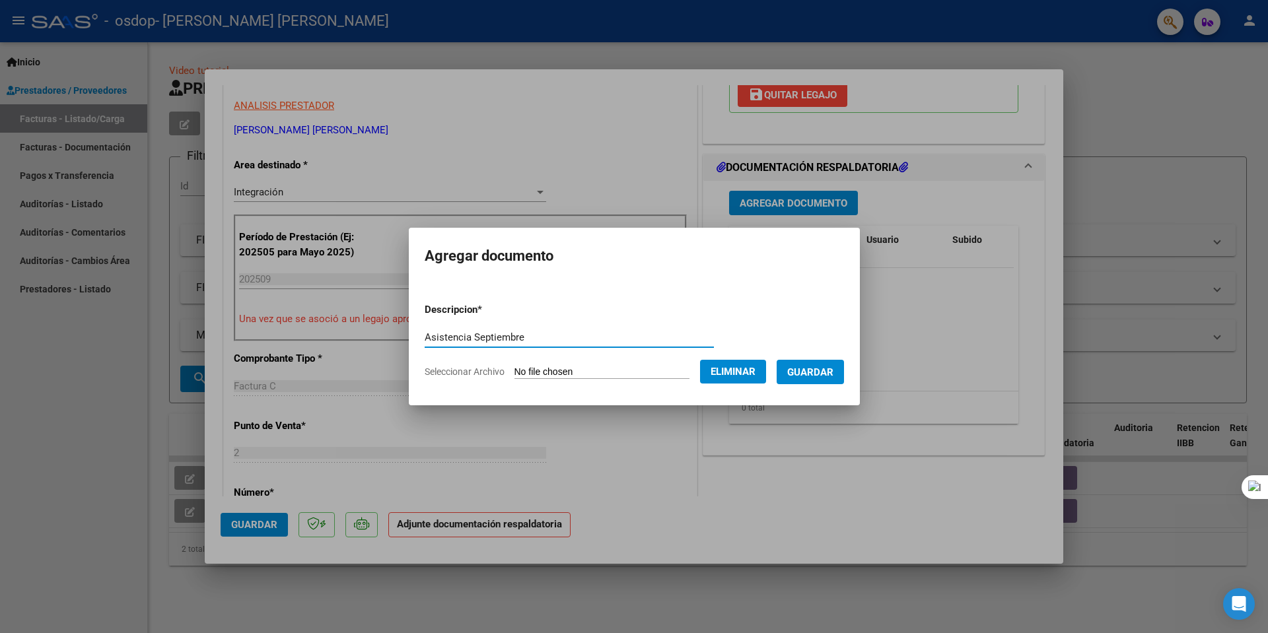
click at [812, 371] on span "Guardar" at bounding box center [810, 373] width 46 height 12
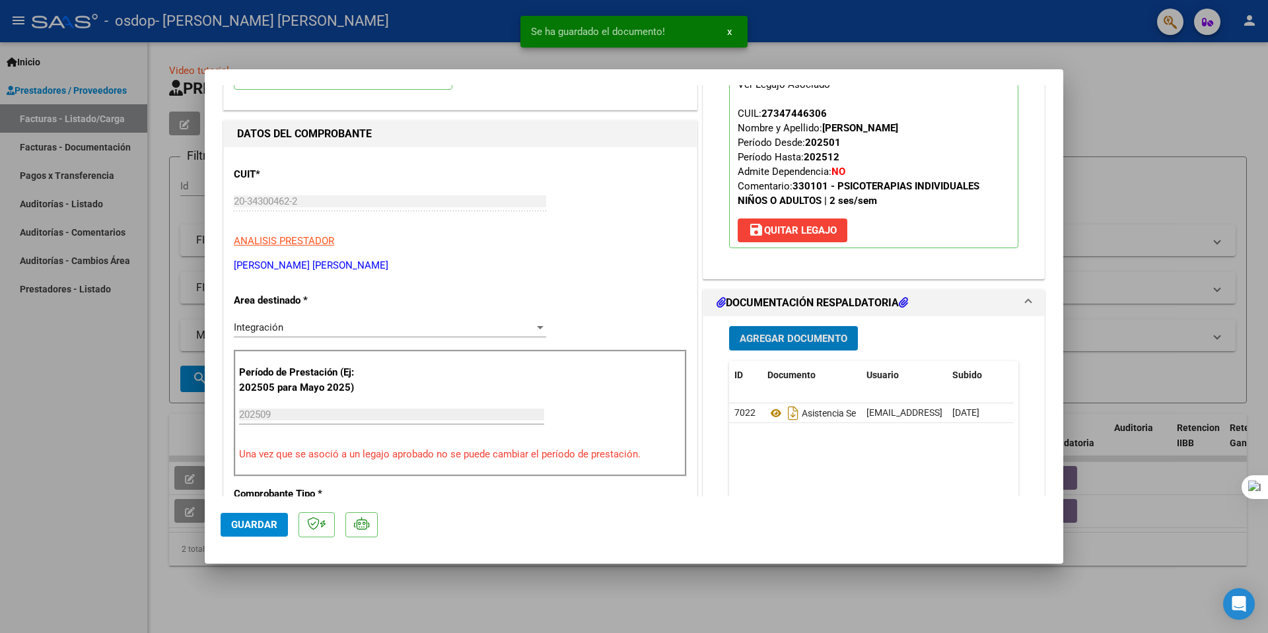
scroll to position [198, 0]
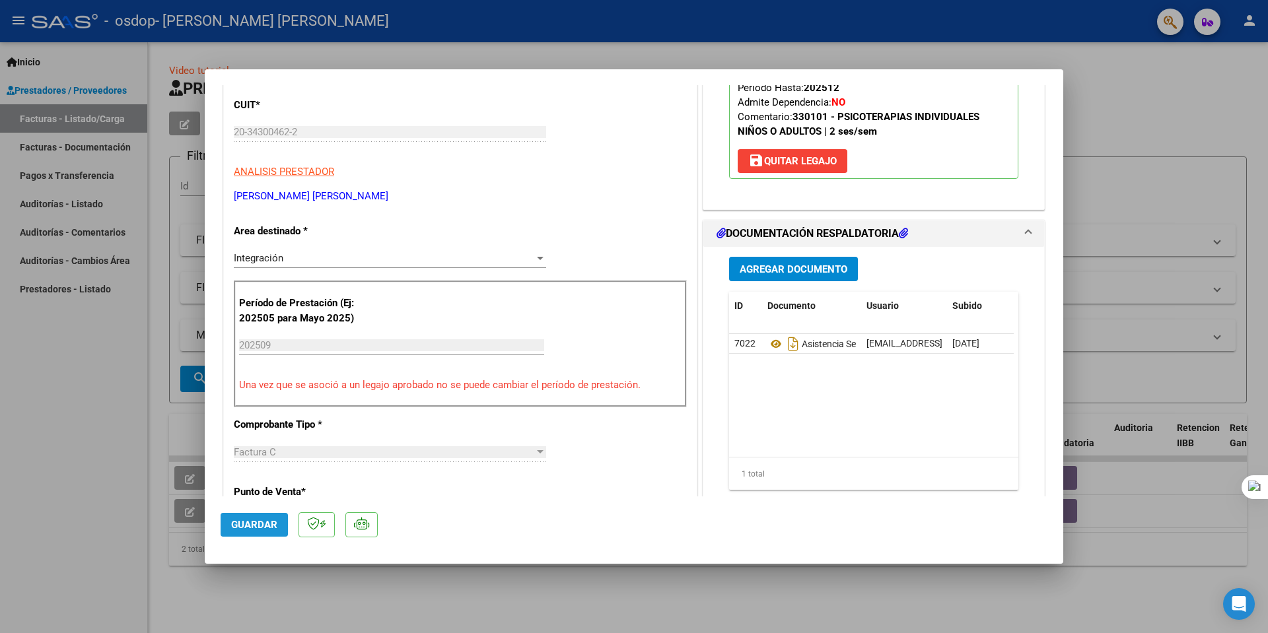
click at [239, 520] on span "Guardar" at bounding box center [254, 525] width 46 height 12
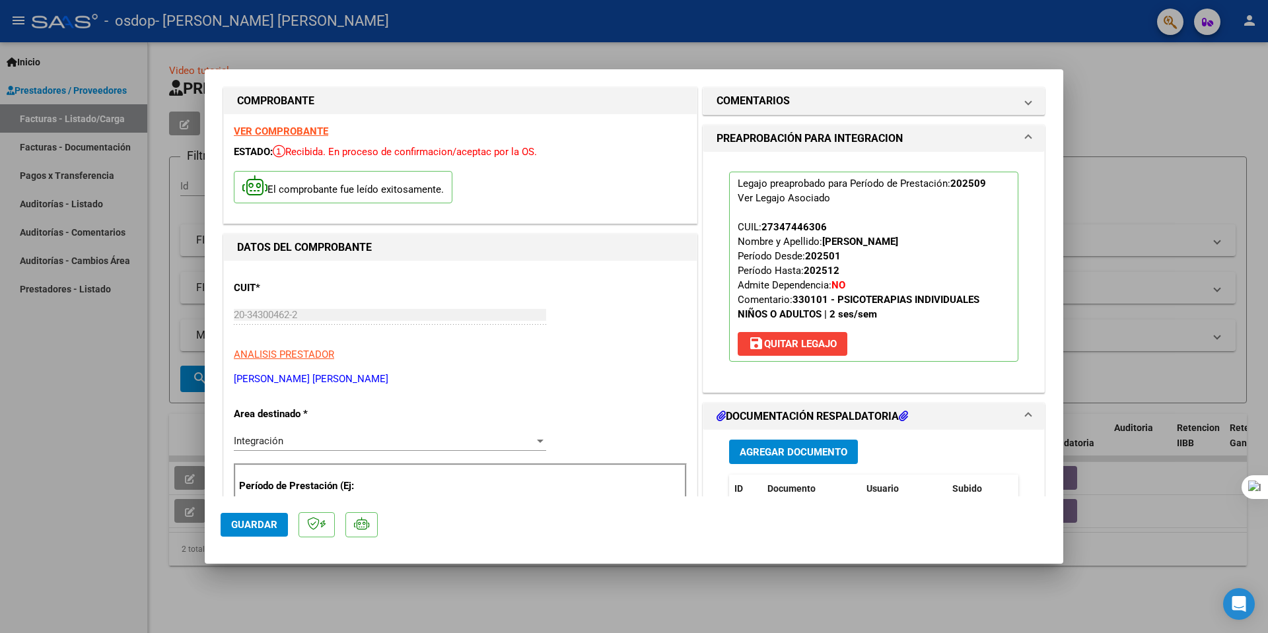
scroll to position [0, 0]
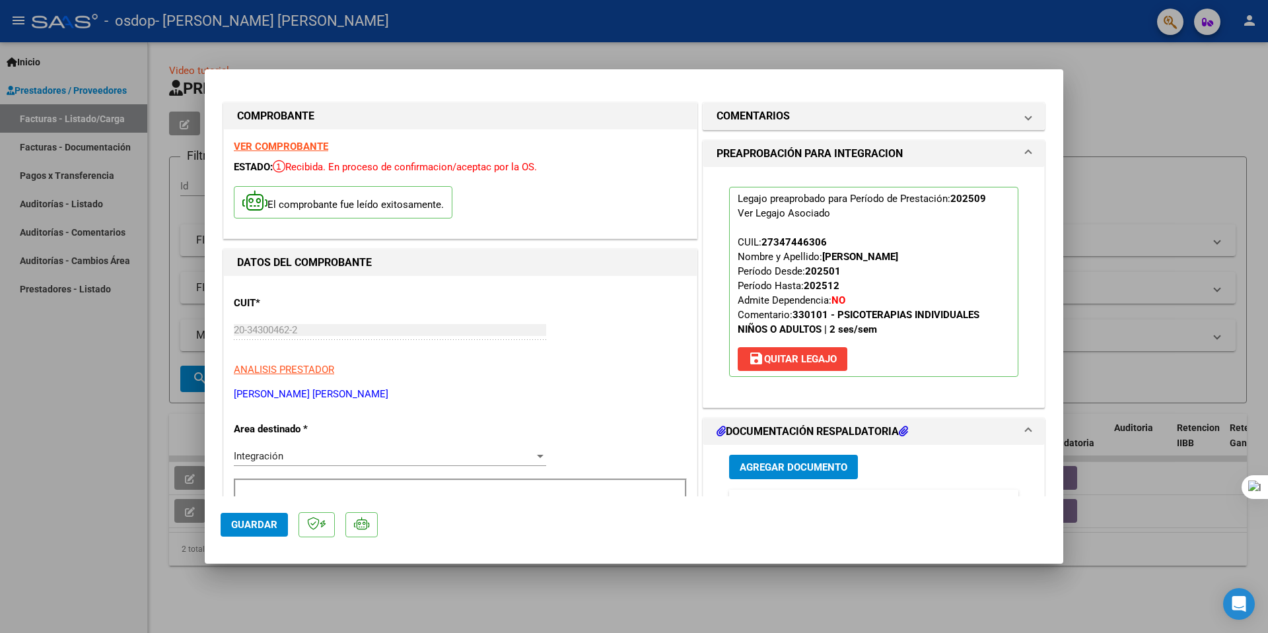
click at [1164, 92] on div at bounding box center [634, 316] width 1268 height 633
type input "$ 0,00"
